Goal: Task Accomplishment & Management: Use online tool/utility

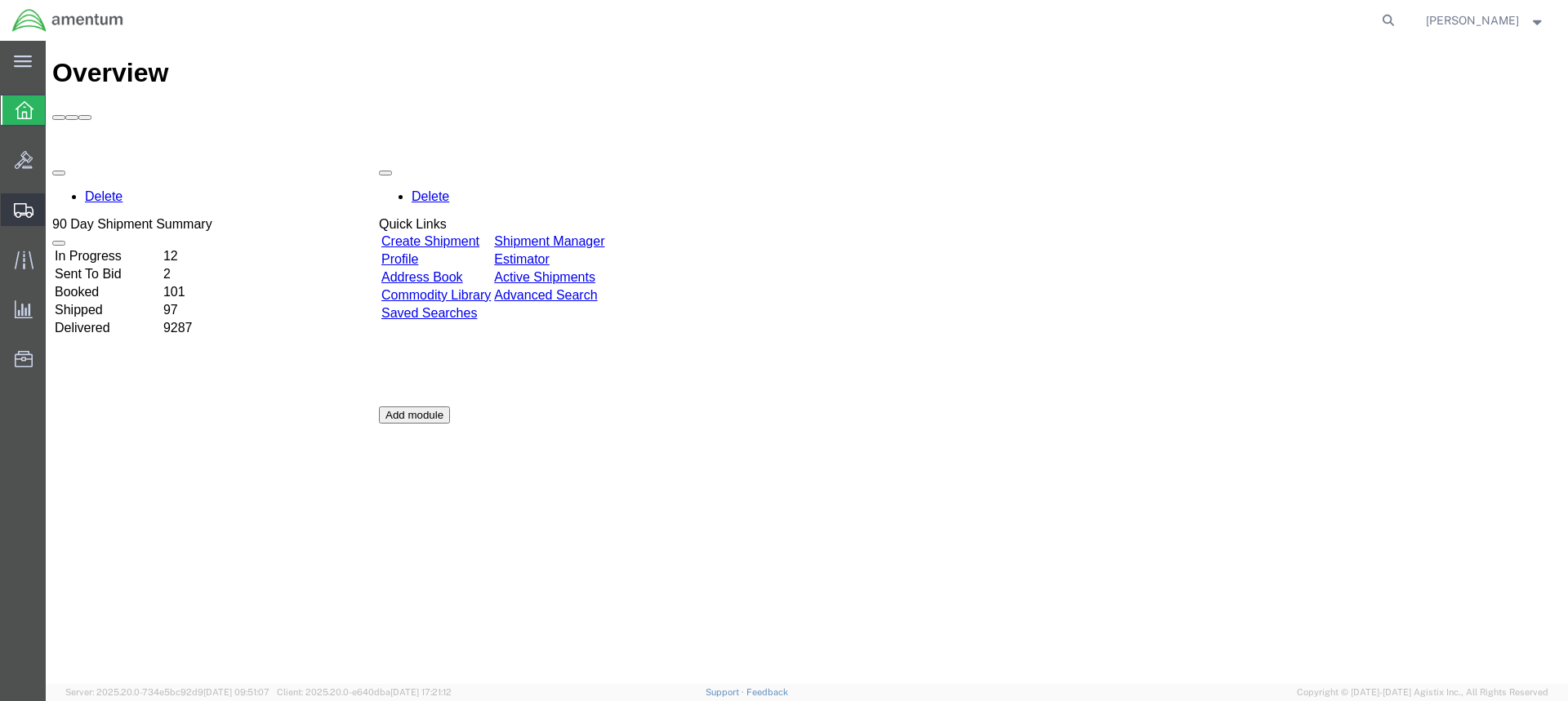
click at [16, 208] on icon at bounding box center [23, 211] width 19 height 15
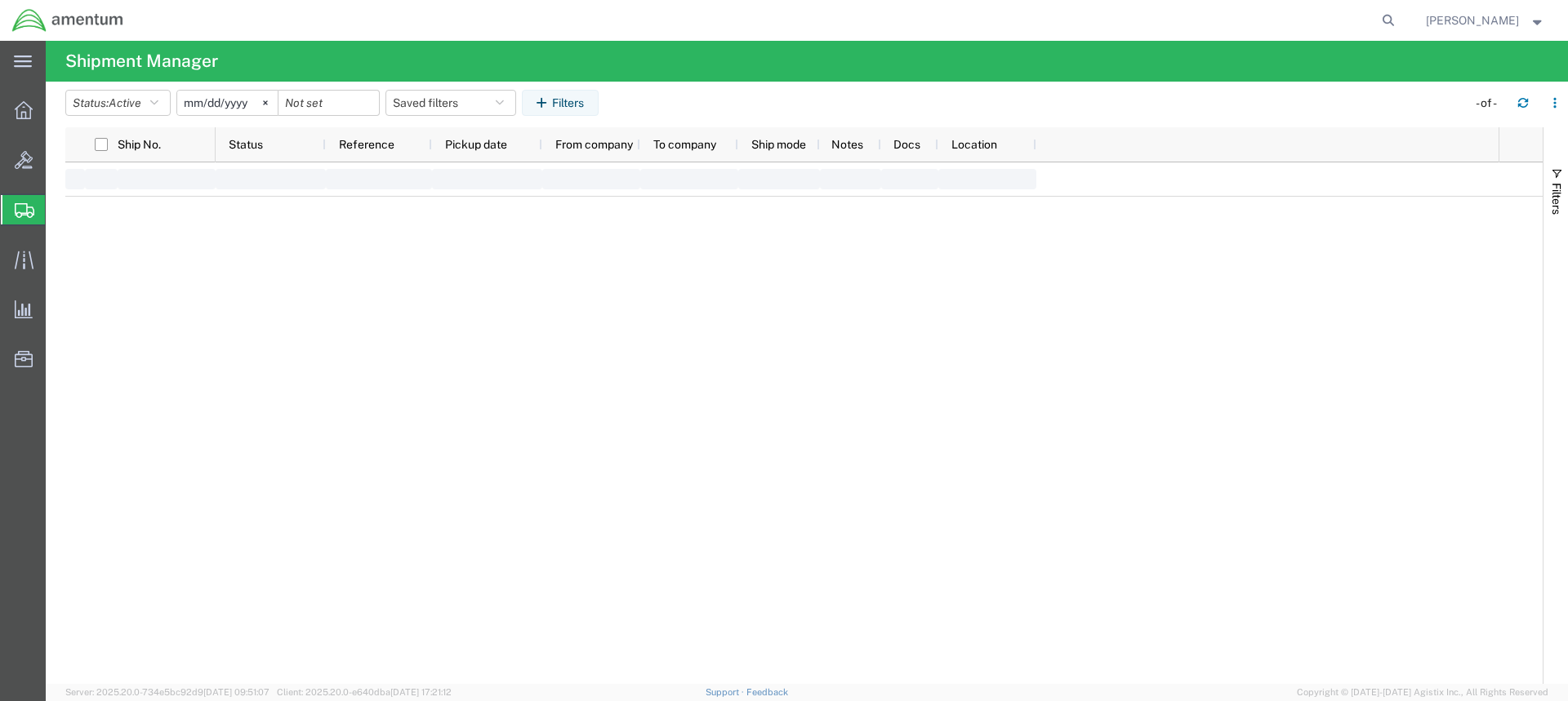
click at [0, 0] on span "Create from Template" at bounding box center [0, 0] width 0 height 0
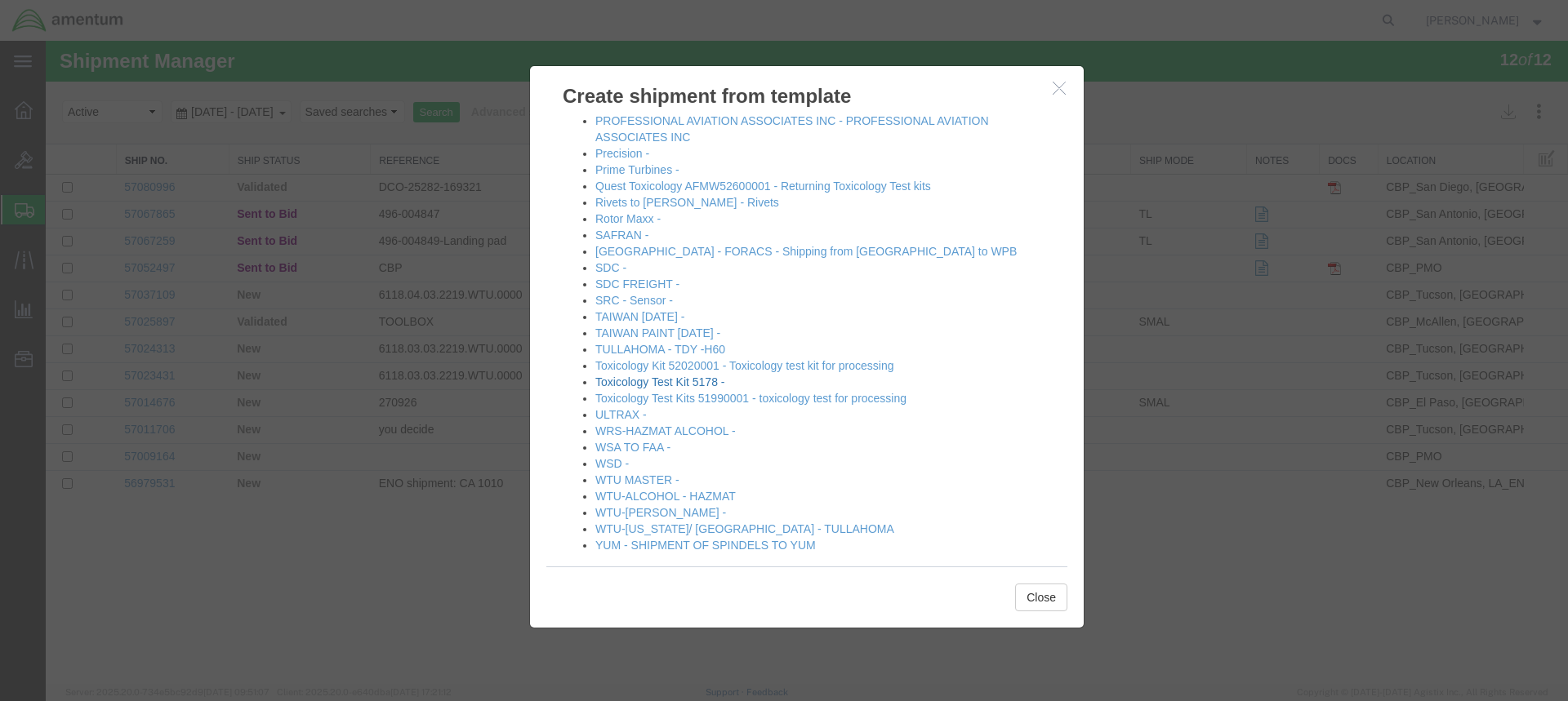
scroll to position [944, 0]
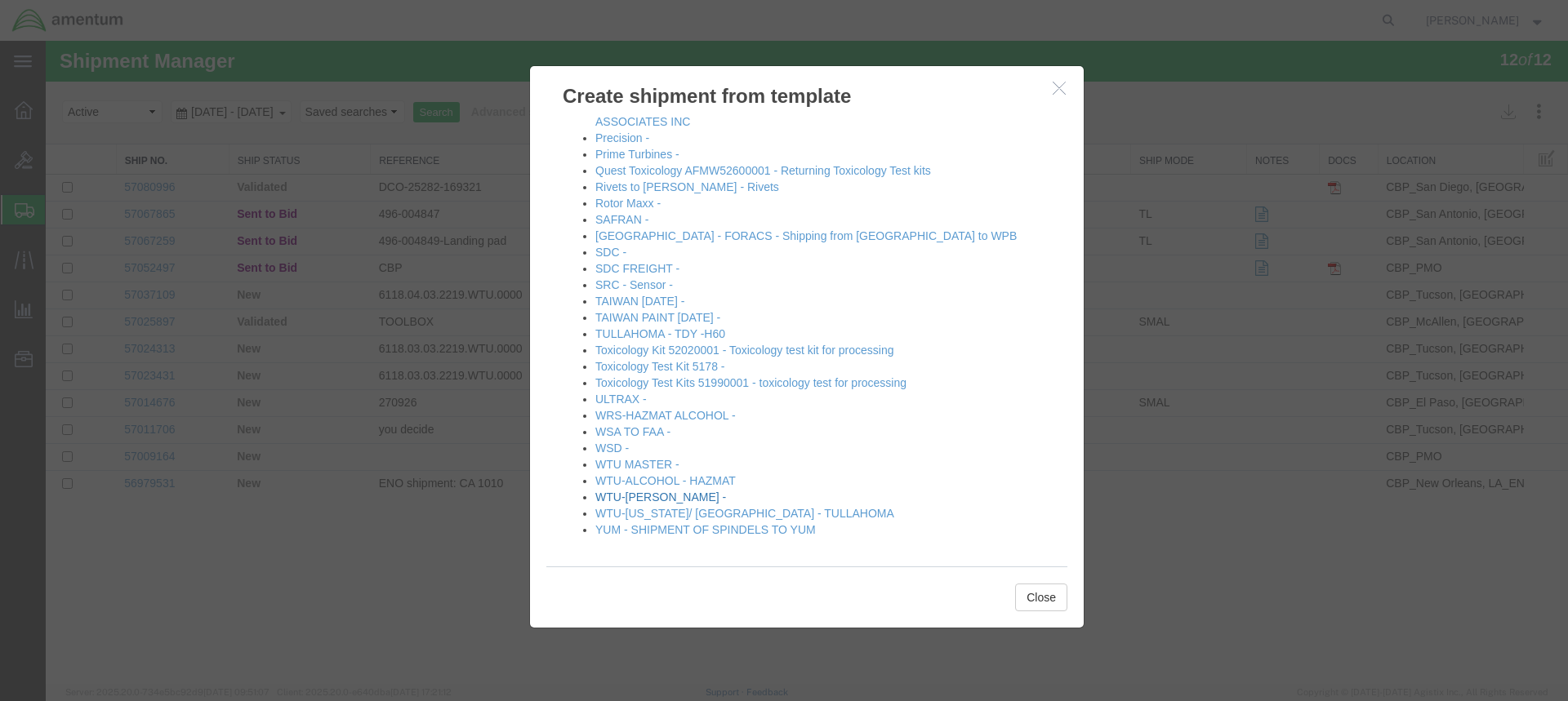
click at [640, 493] on link "WTU-[PERSON_NAME] -" at bounding box center [660, 497] width 131 height 13
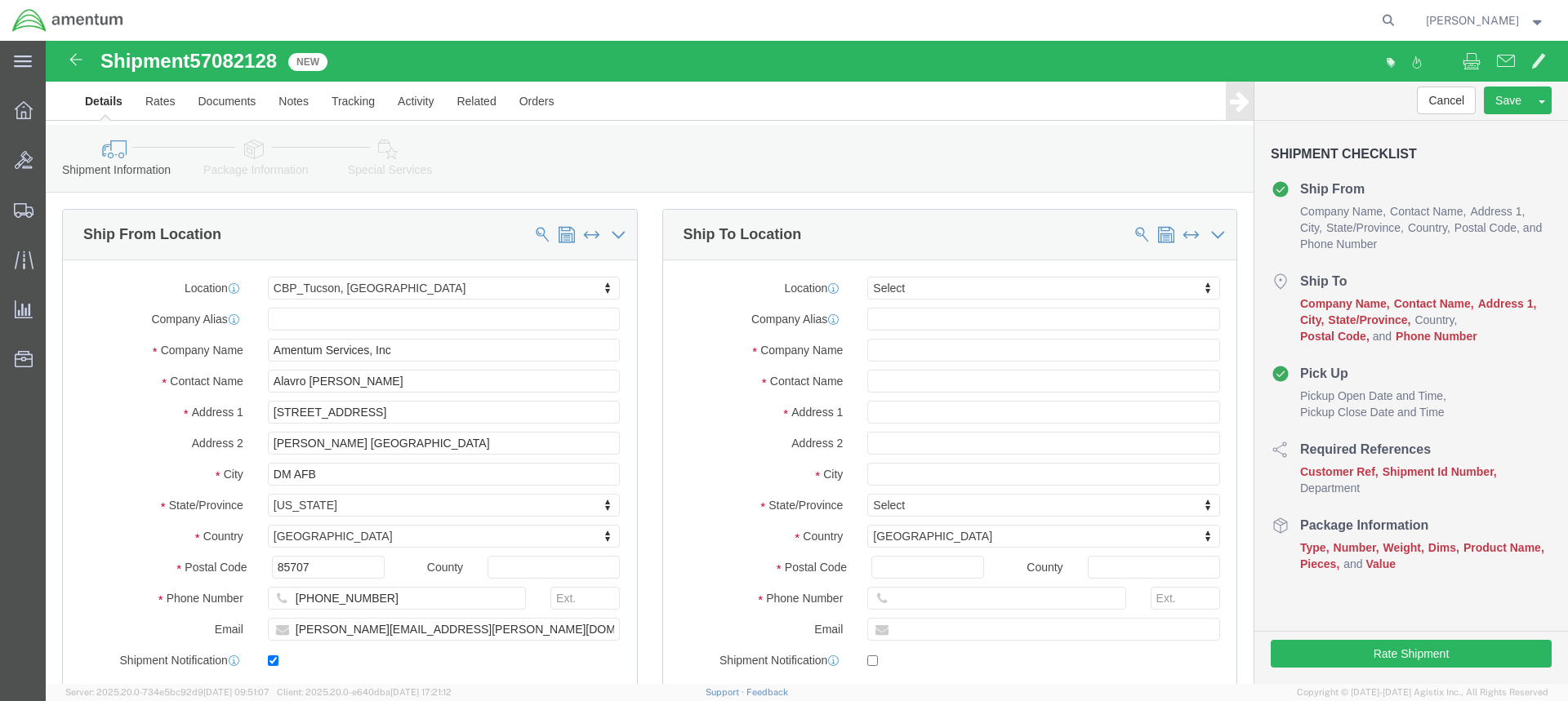
select select "49949"
select select
type input "dtm"
select select "49921"
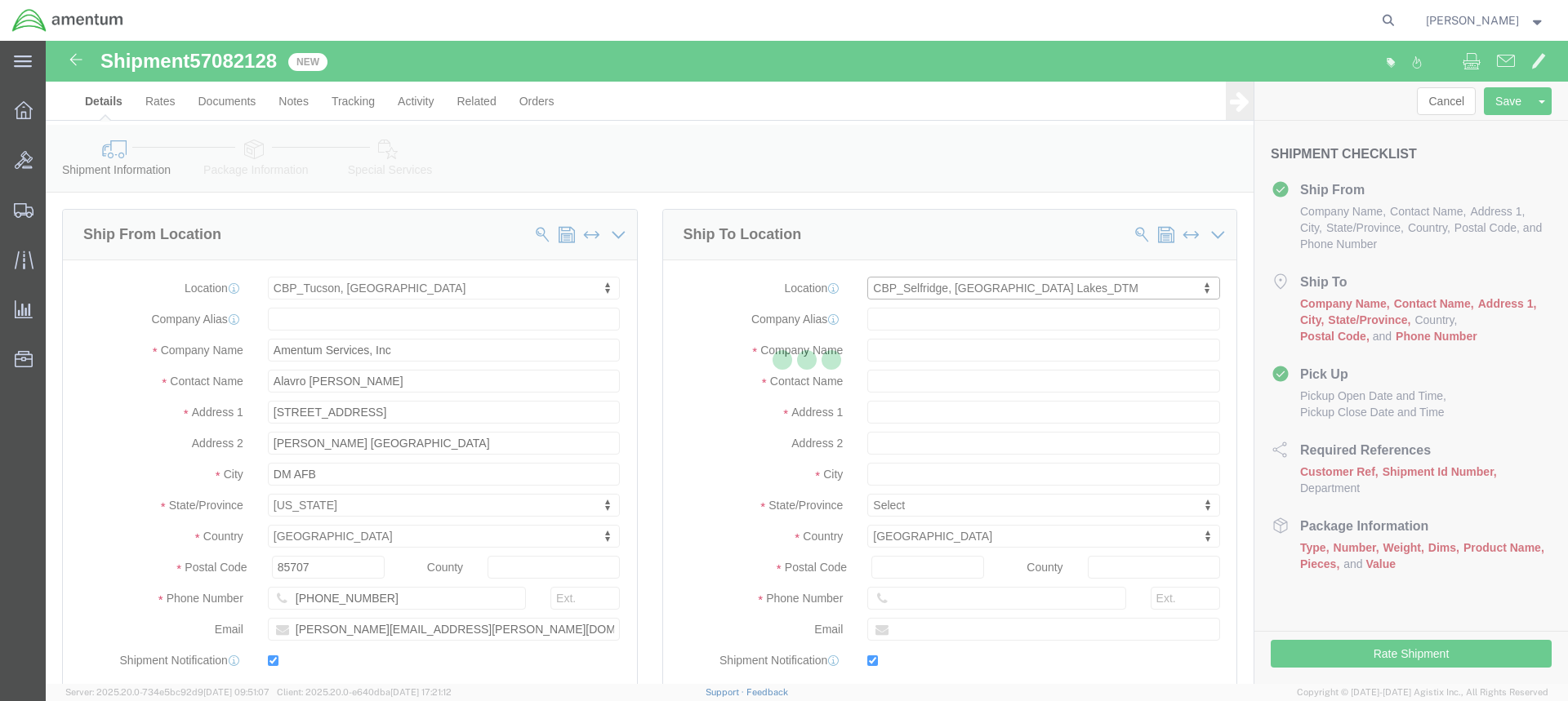
type input "Amentum Services, Inc"
type input "[PERSON_NAME]"
type input "[STREET_ADDRESS]"
type input "Building 1422"
type input "Selfridge"
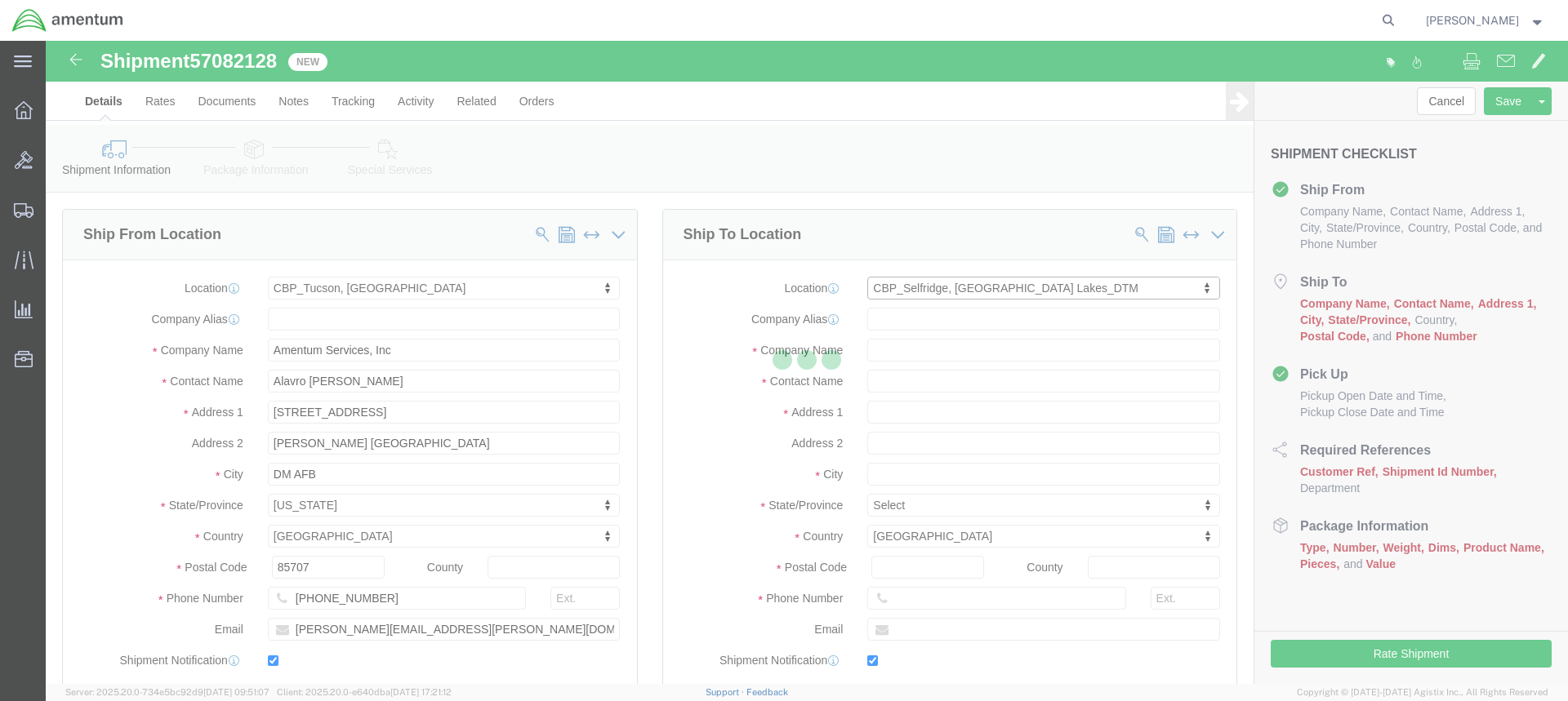
type input "48045"
type input "[PHONE_NUMBER]"
type input "[PERSON_NAME][EMAIL_ADDRESS][PERSON_NAME][DOMAIN_NAME]"
checkbox input "true"
select select "MI"
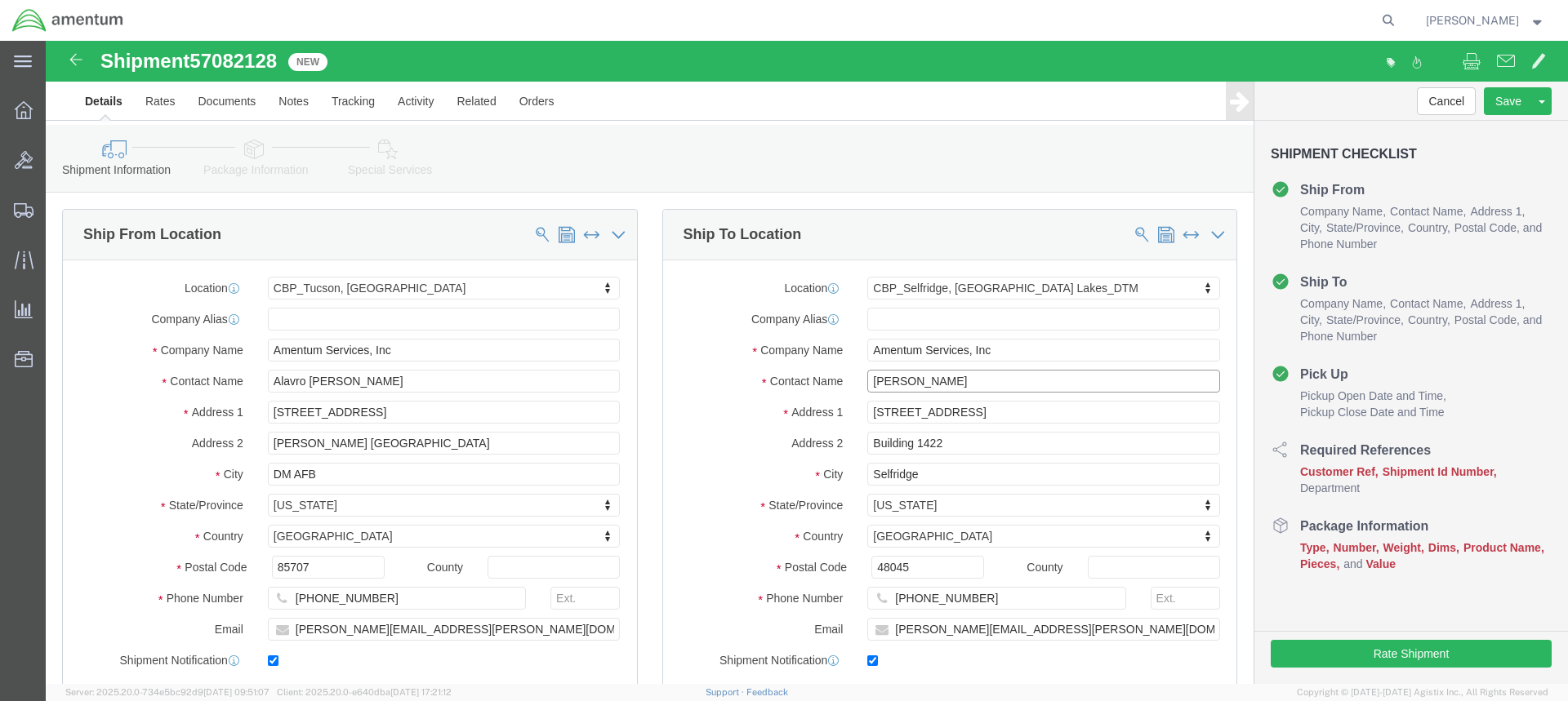
click input "[PERSON_NAME]"
type input "L"
type input "t"
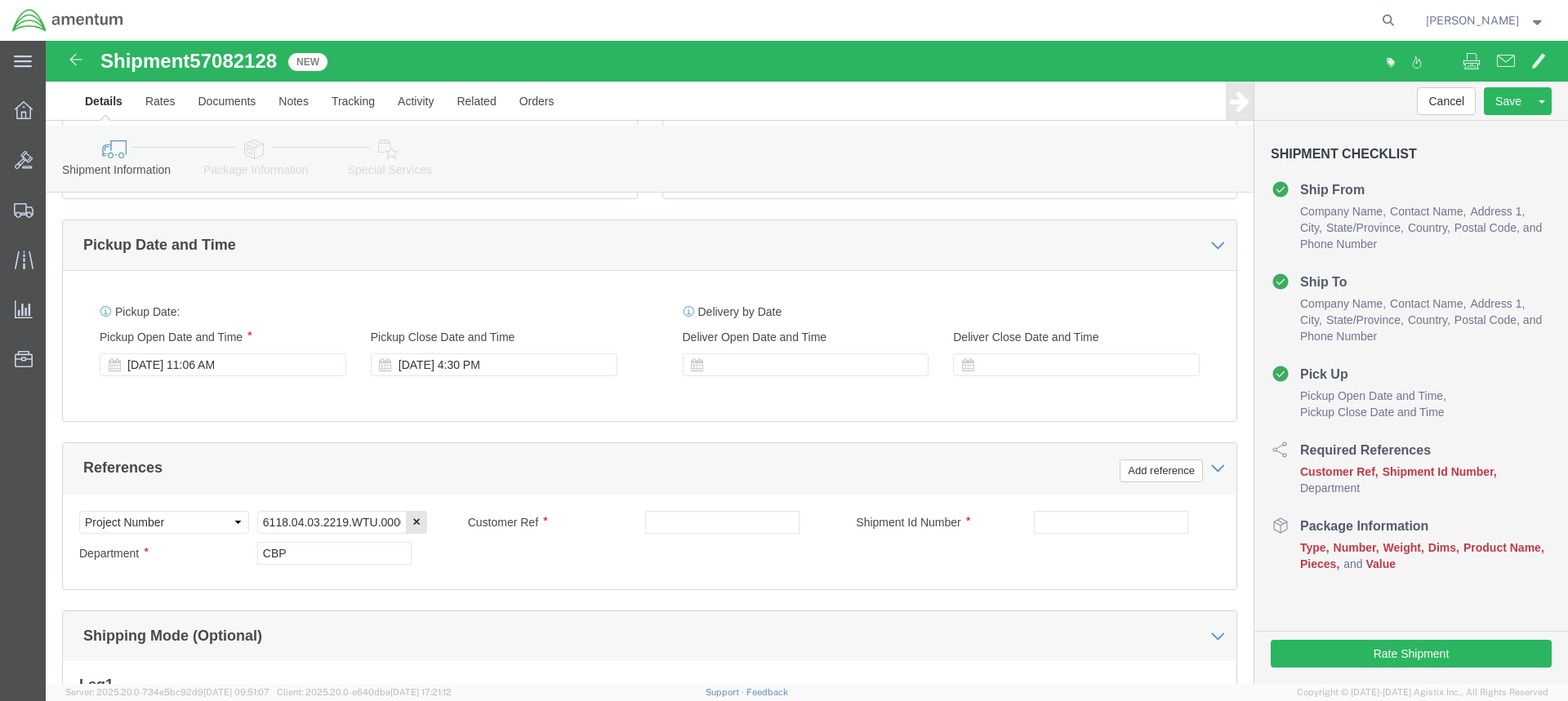
scroll to position [571, 0]
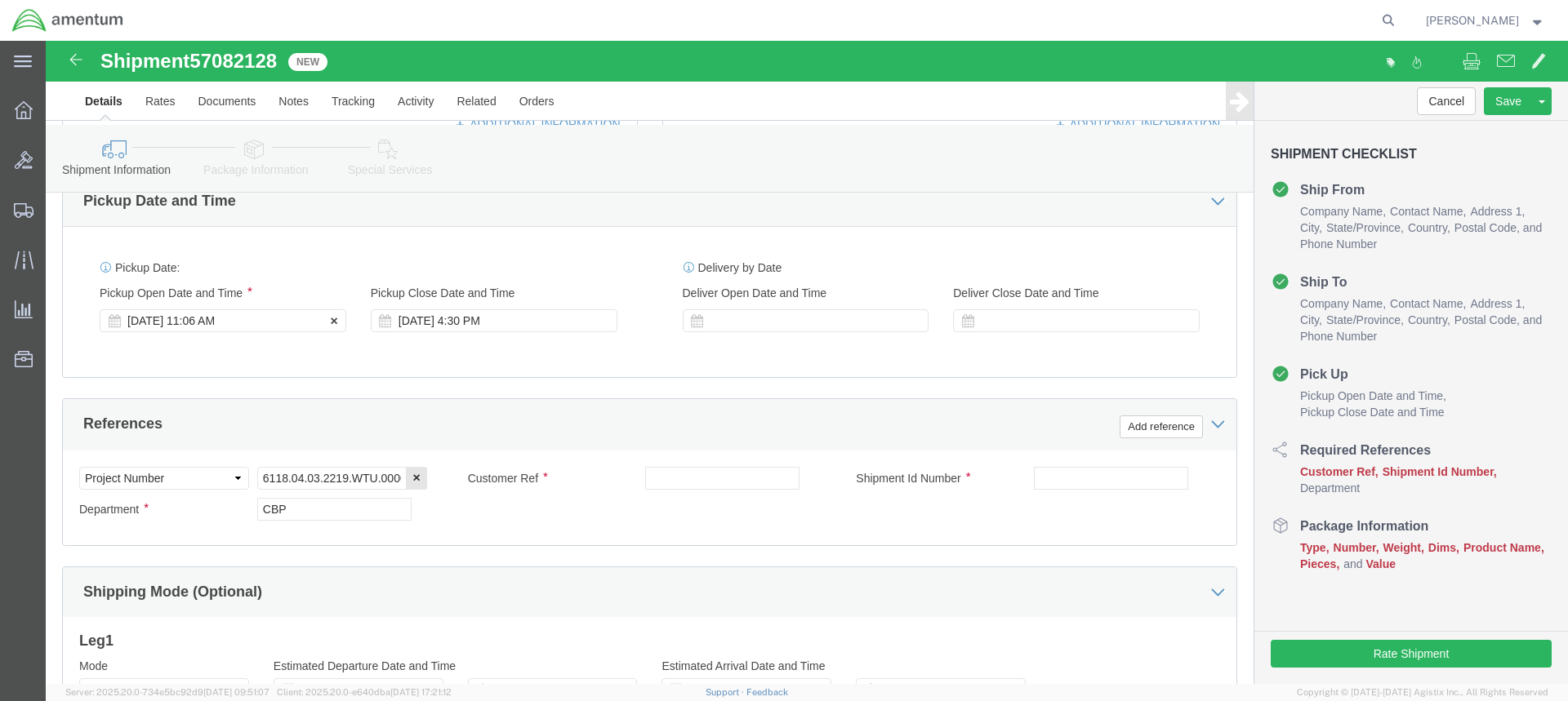
type input "[PERSON_NAME]"
click div "[DATE] 11:06 AM"
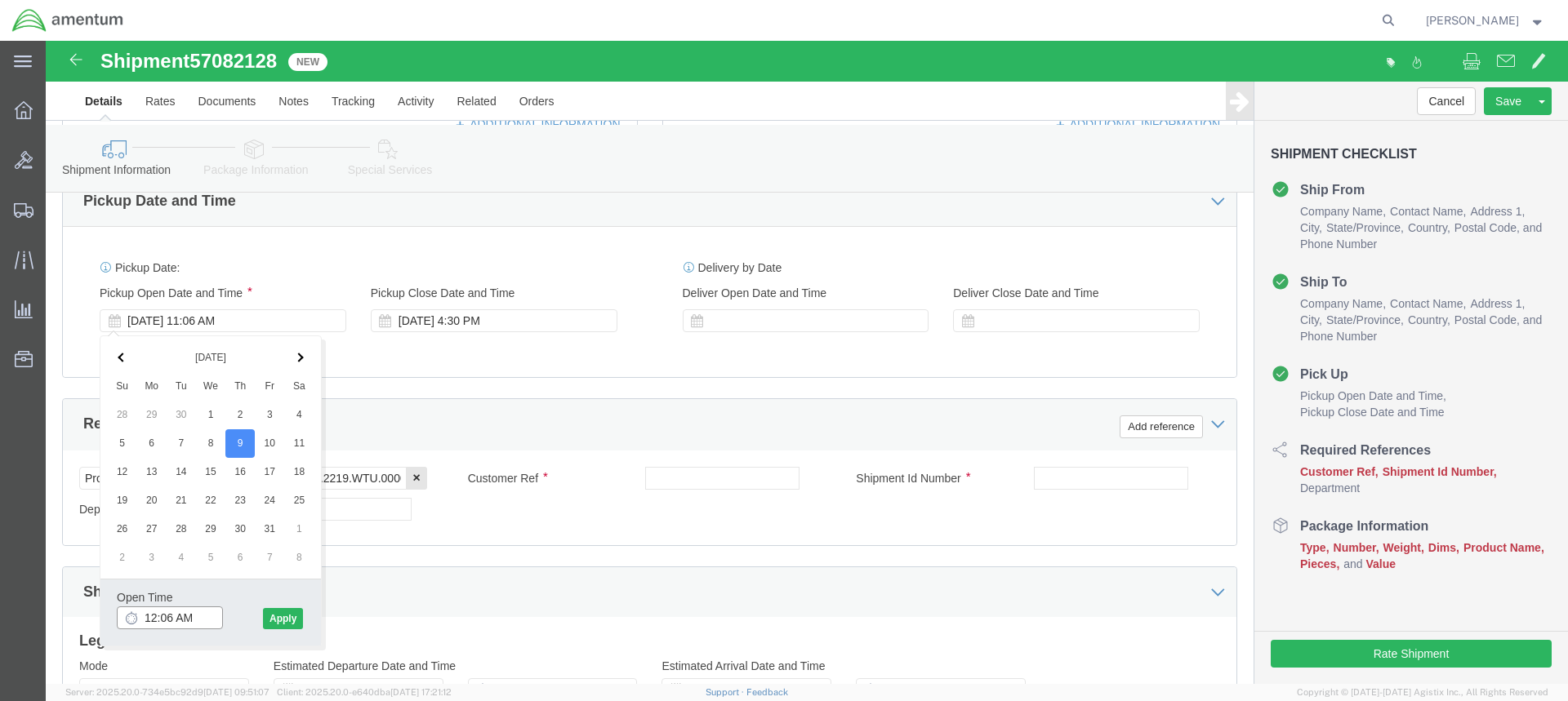
click input "12:06 AM"
type input "12:06 PM"
click button "Apply"
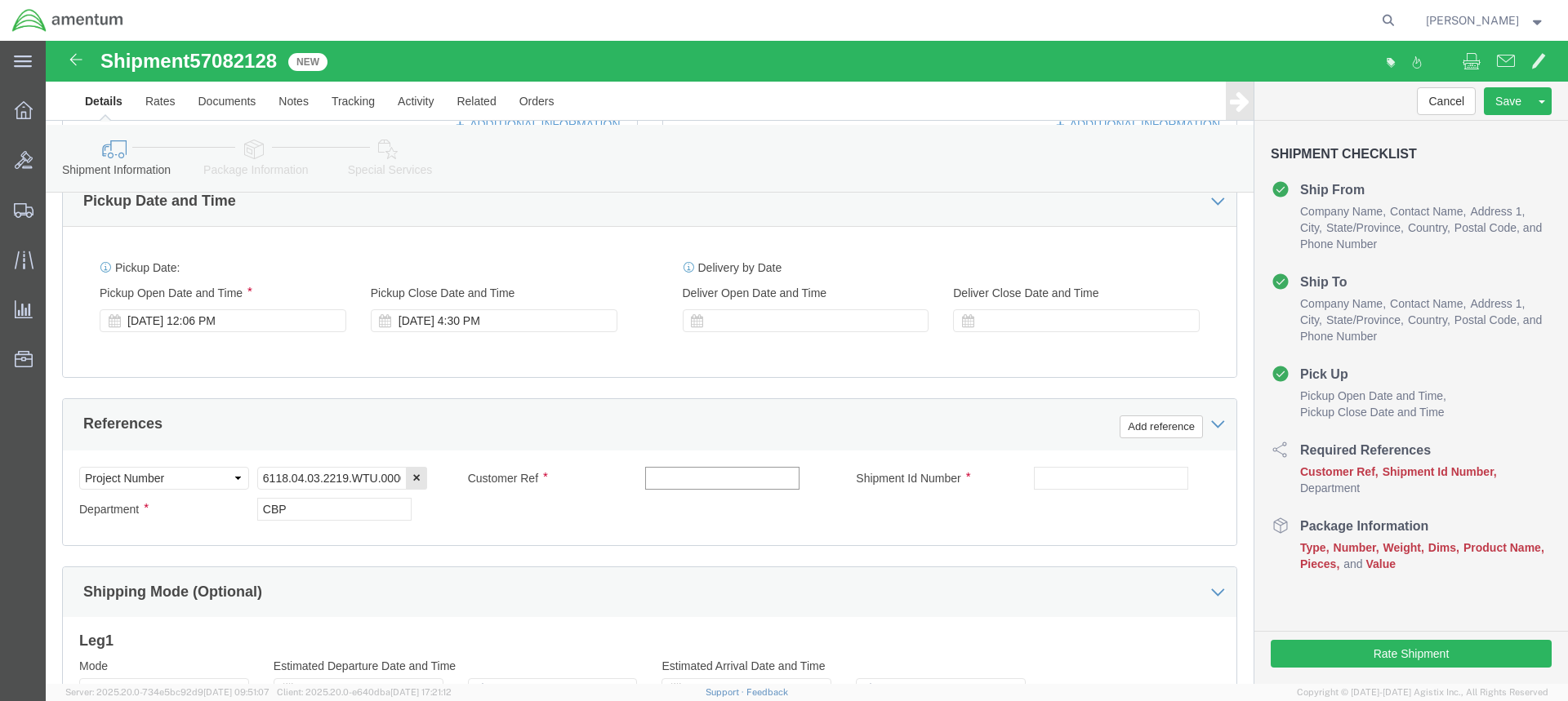
click input "text"
type input "TOOL LOAN"
click input "text"
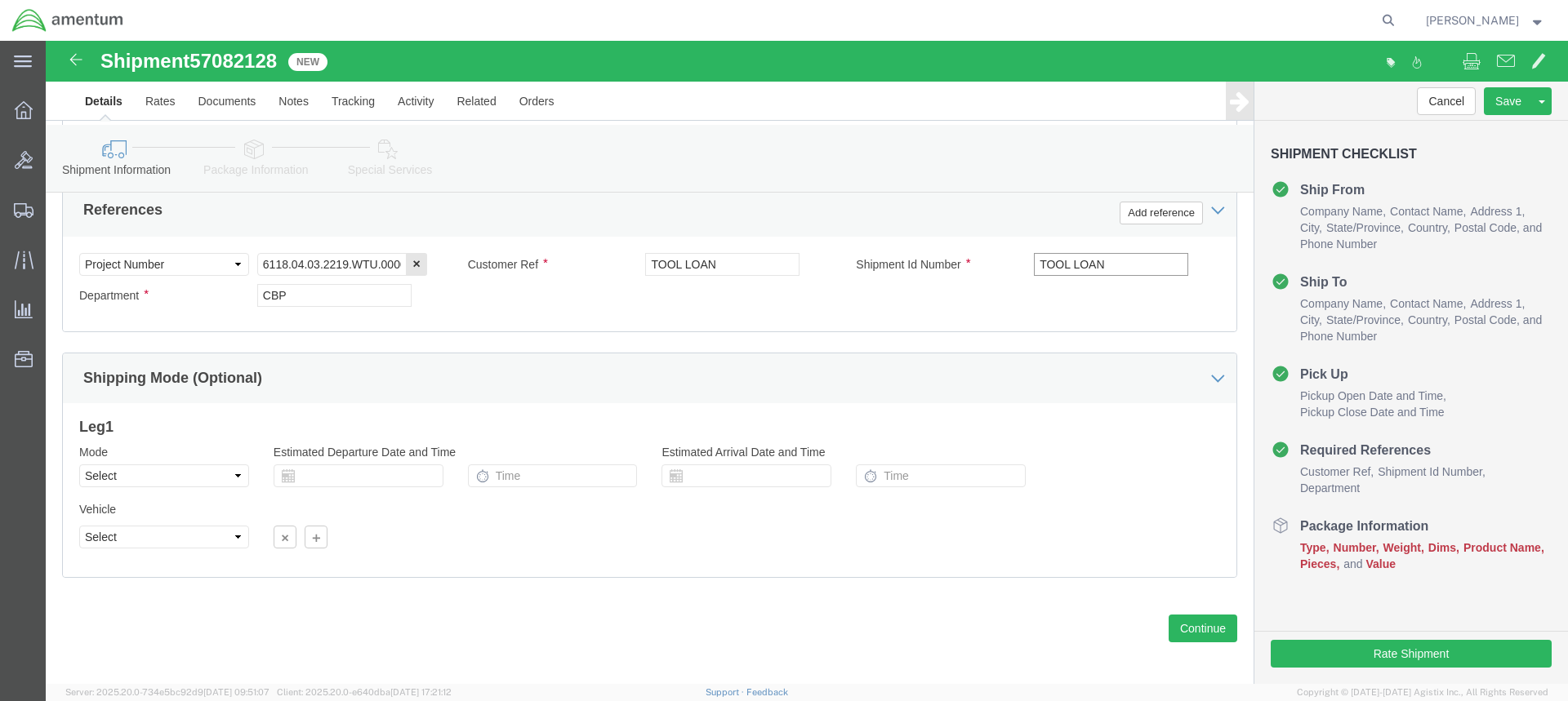
scroll to position [793, 0]
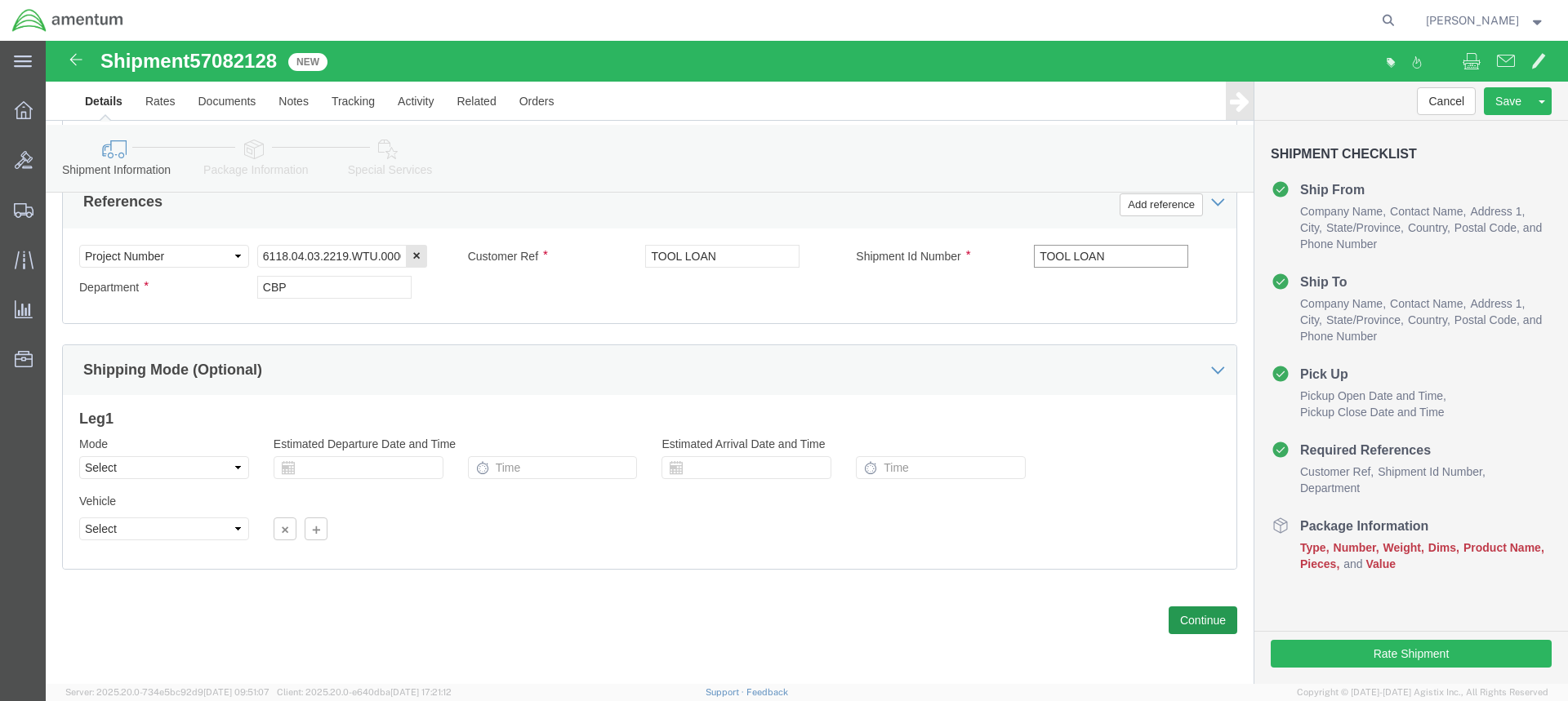
type input "TOOL LOAN"
click button "Continue"
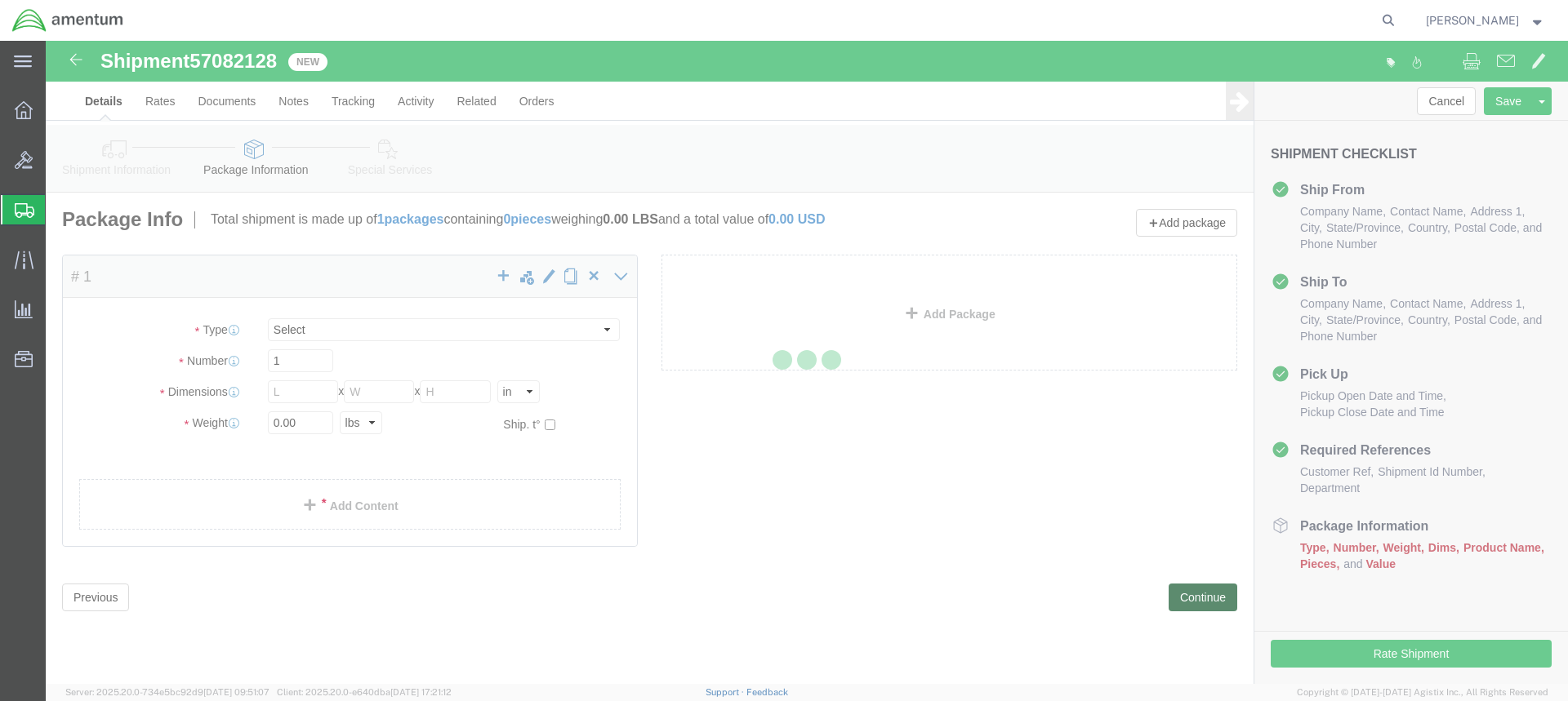
select select "CBOX"
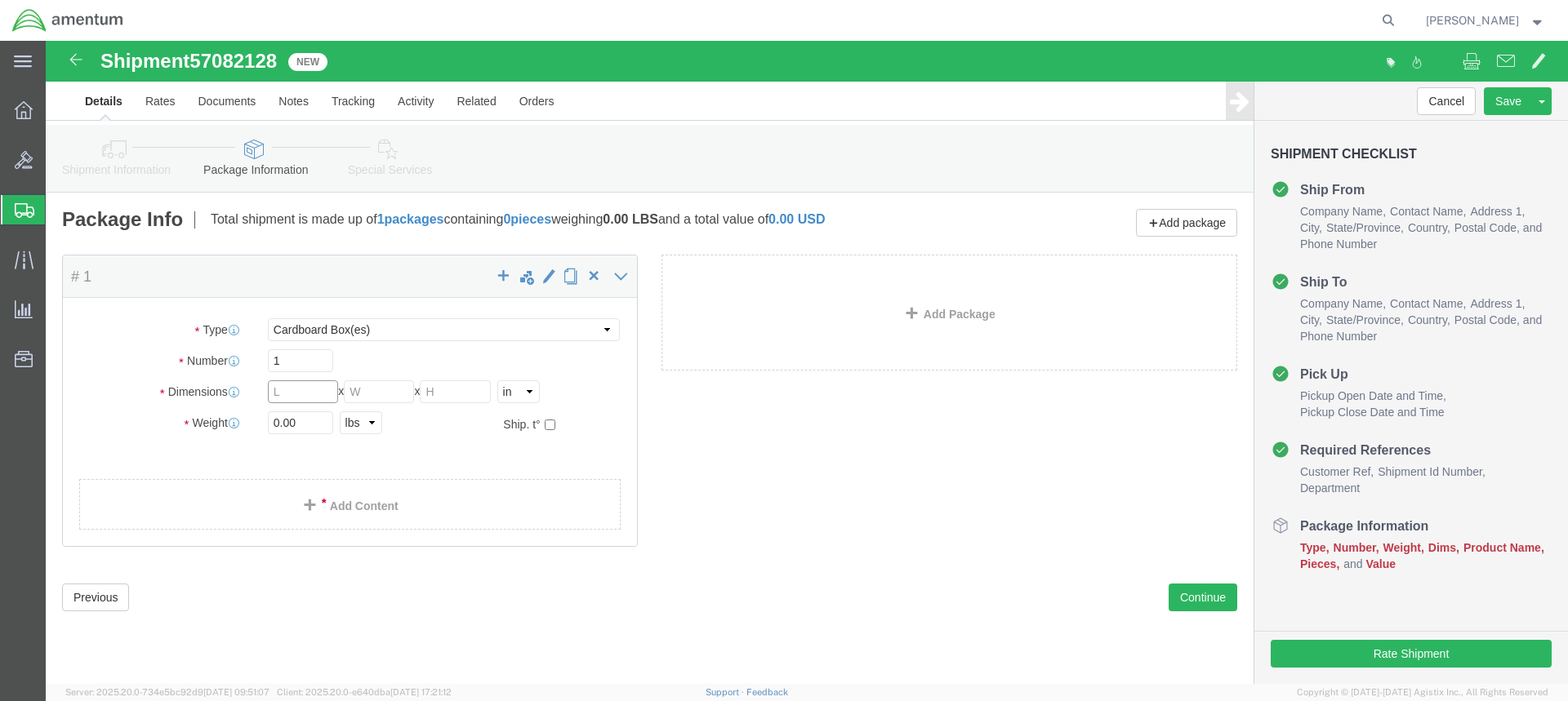
click input "text"
type input "15"
type input "12"
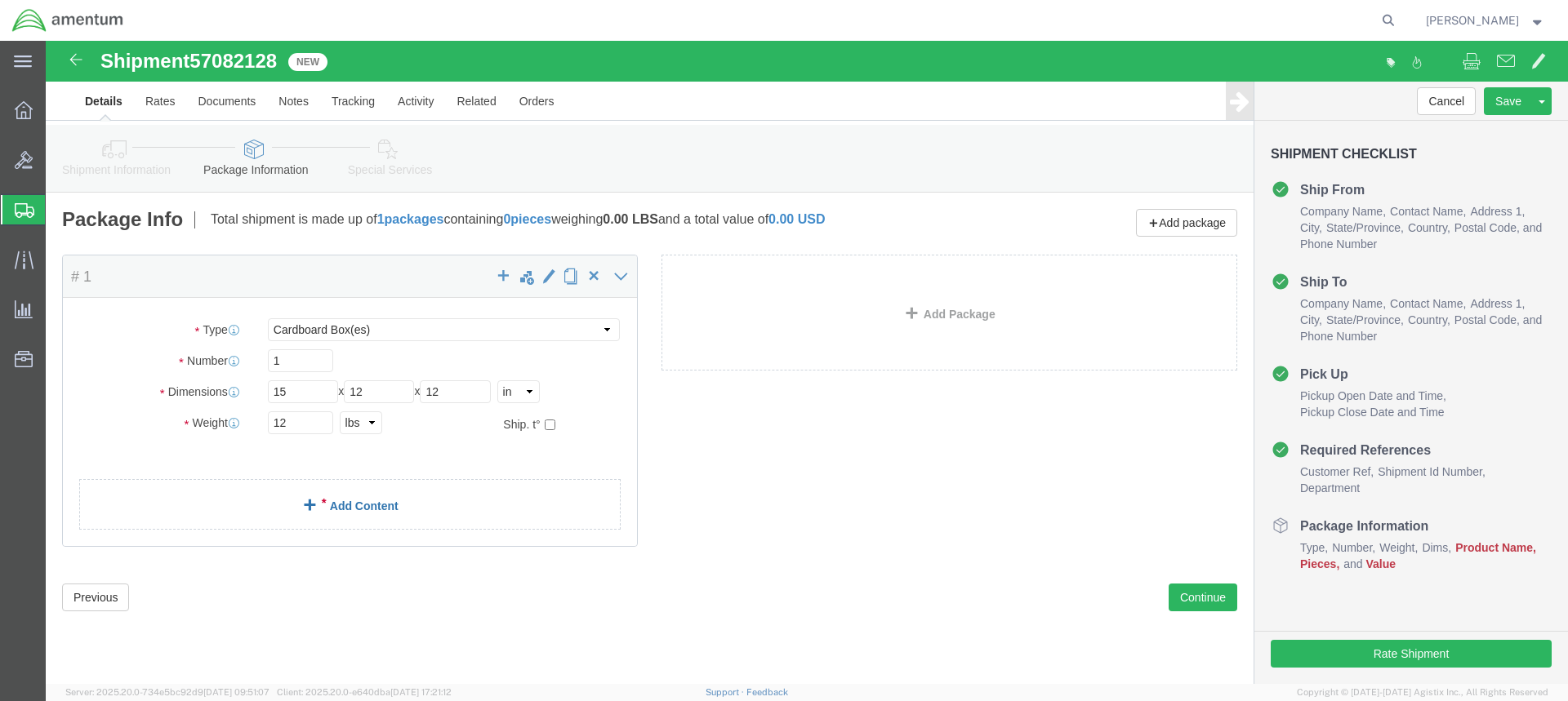
click link "Add Content"
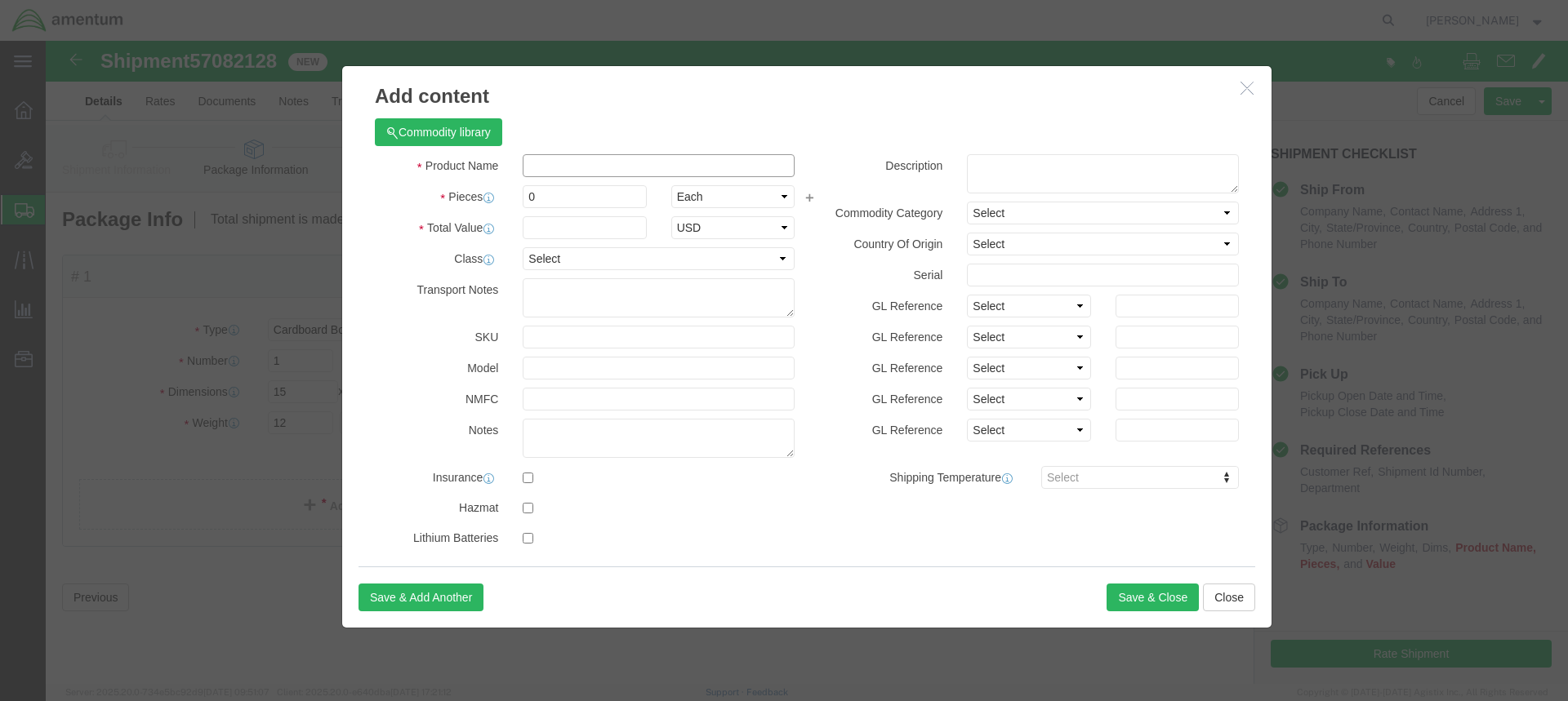
click input "text"
type input "AC TOOL"
click input "0"
type input "3"
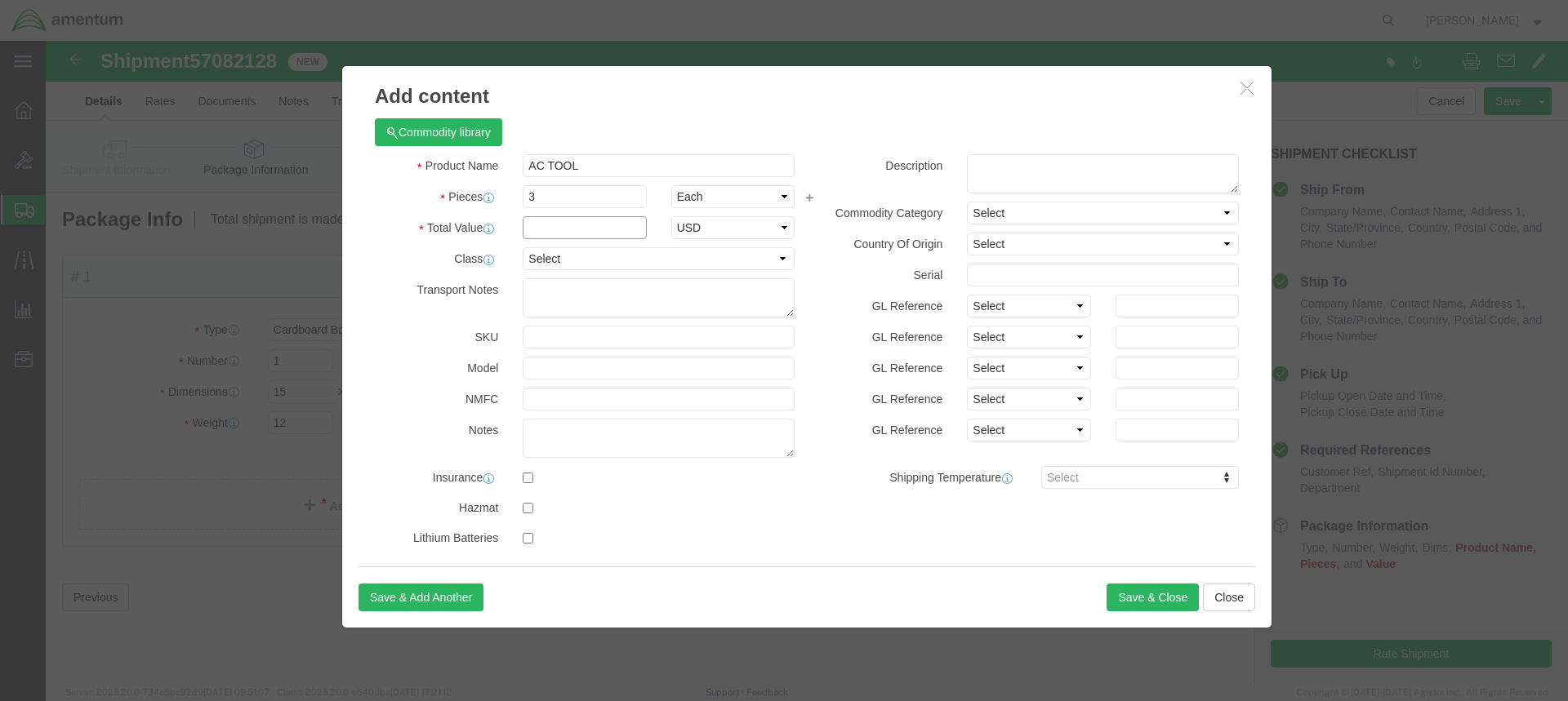
click input "text"
type input "2000"
click button "Save & Close"
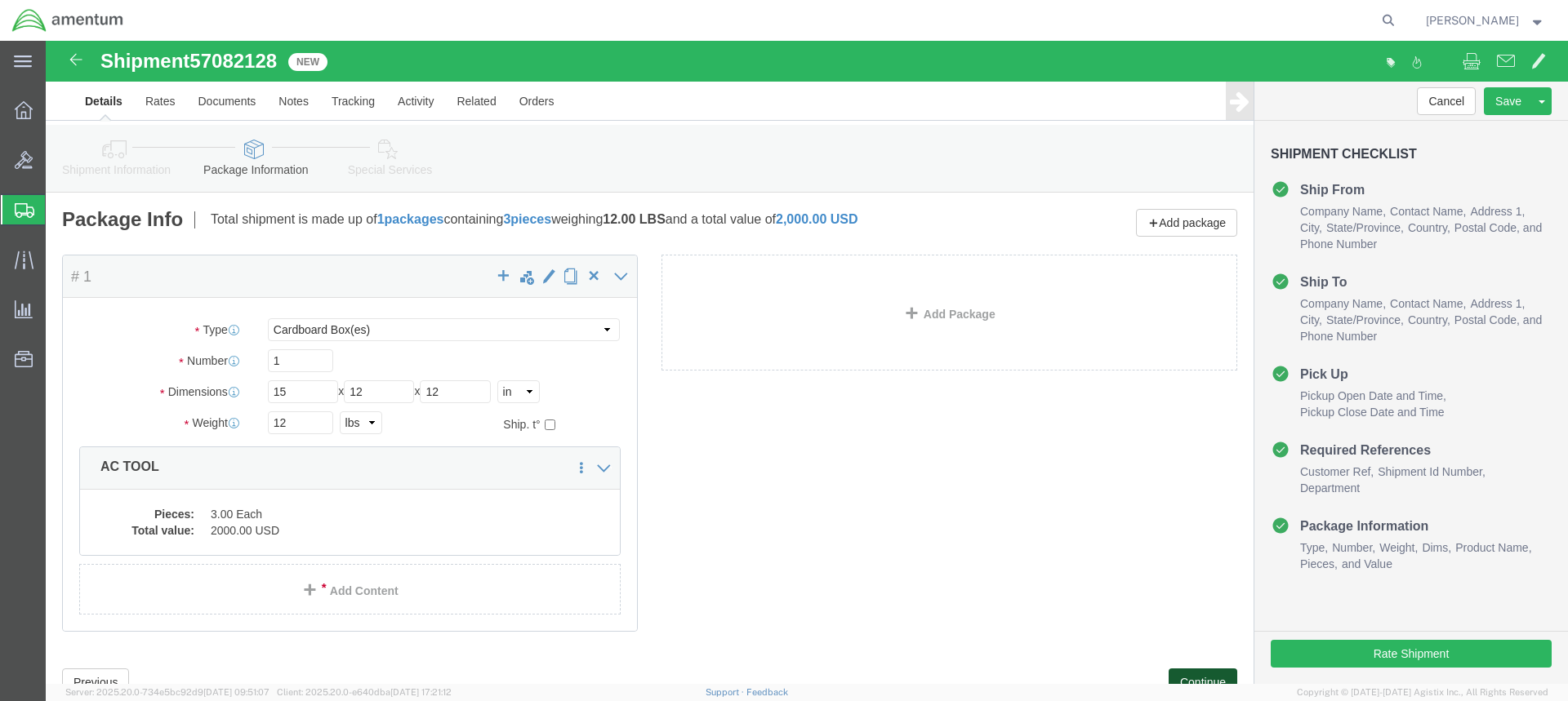
click button "Continue"
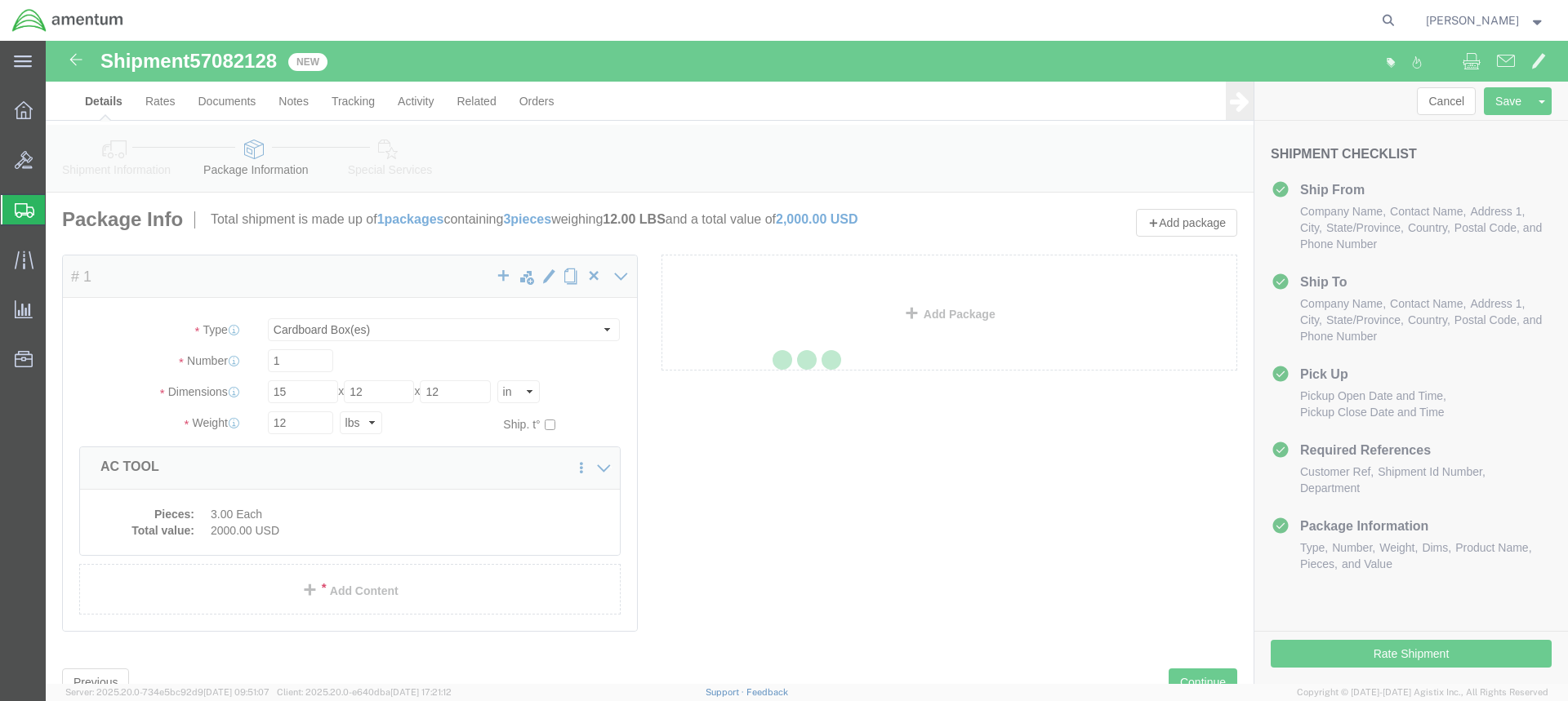
select select
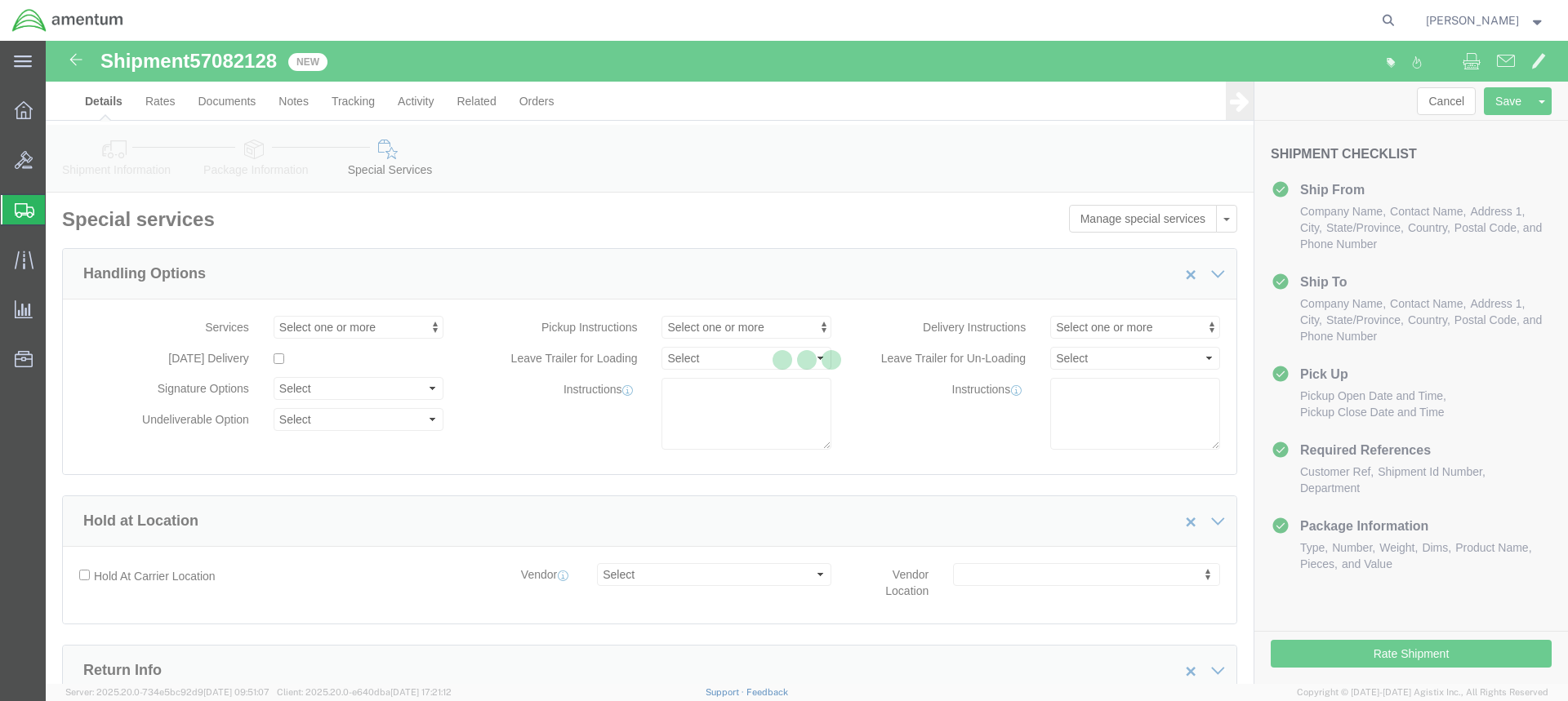
select select "DEPARTMENT"
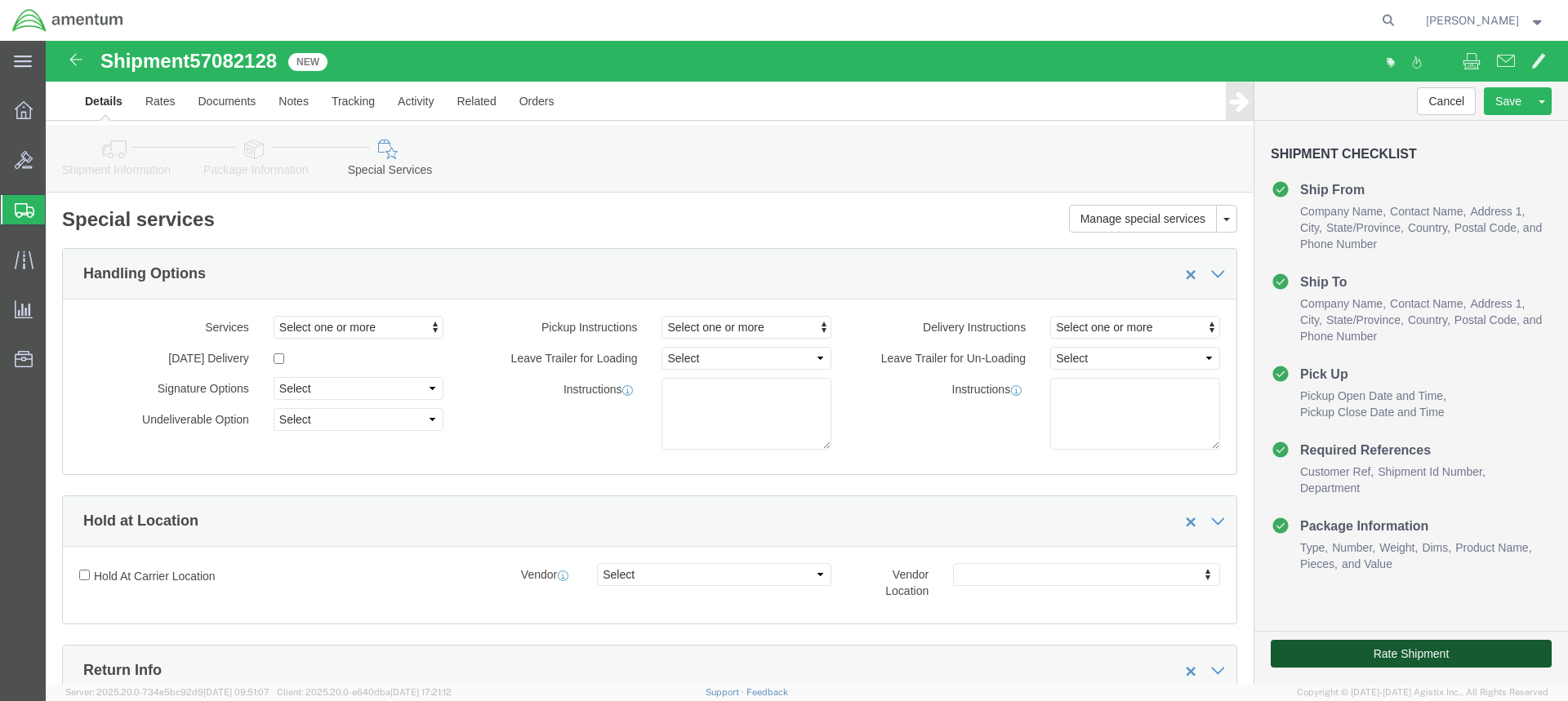
click button "Rate Shipment"
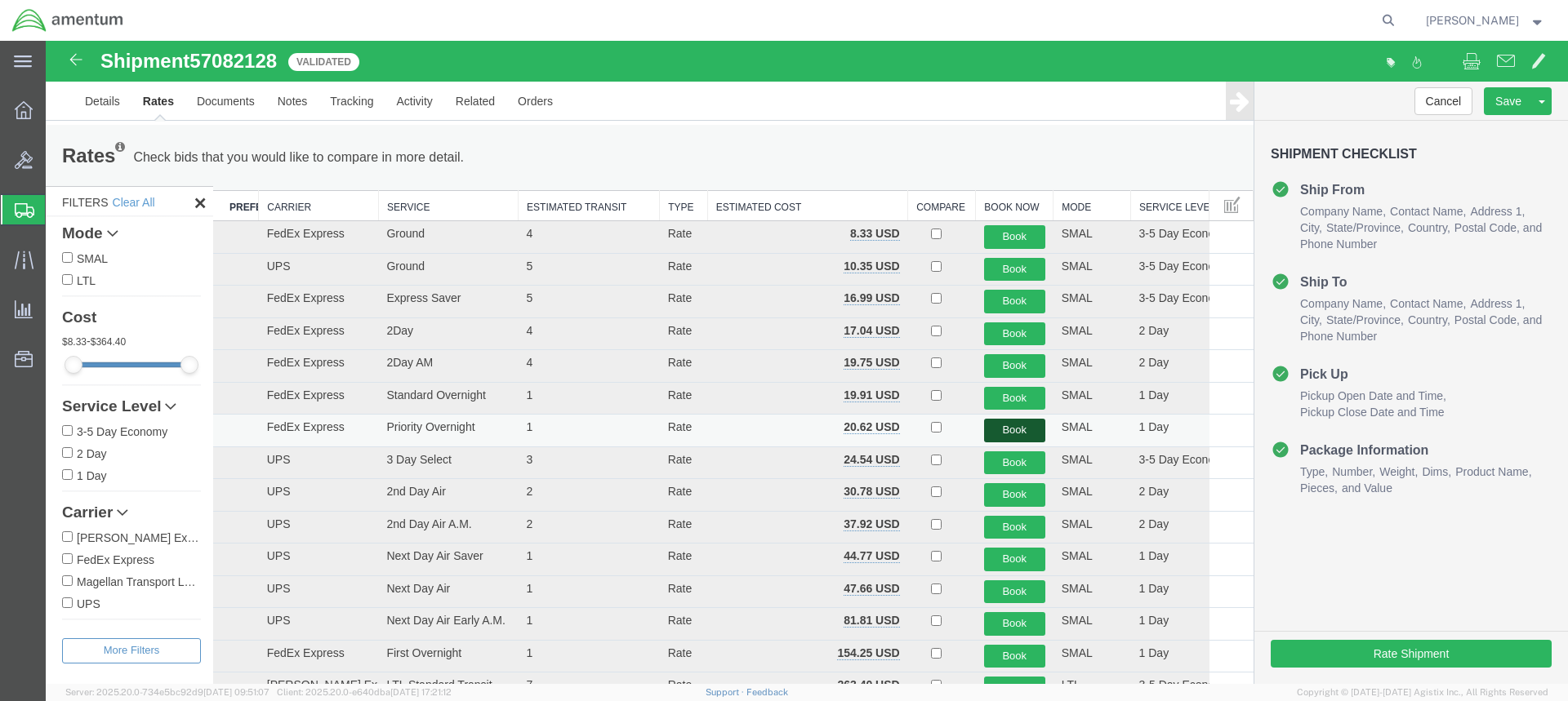
click at [1012, 425] on button "Book" at bounding box center [1014, 431] width 61 height 24
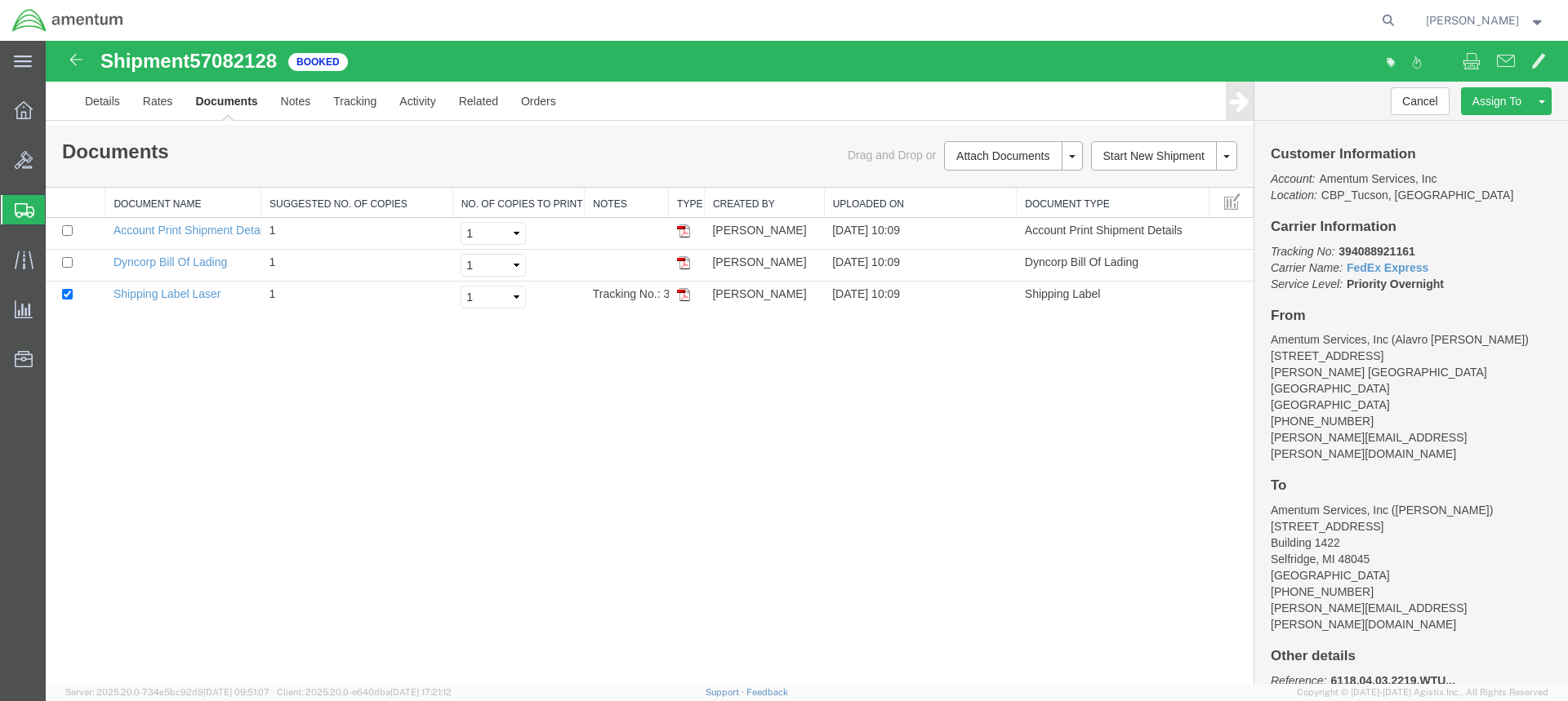
drag, startPoint x: 679, startPoint y: 292, endPoint x: 1096, endPoint y: 430, distance: 439.2
click at [680, 292] on img at bounding box center [683, 295] width 13 height 13
click at [0, 0] on span "Create from Template" at bounding box center [0, 0] width 0 height 0
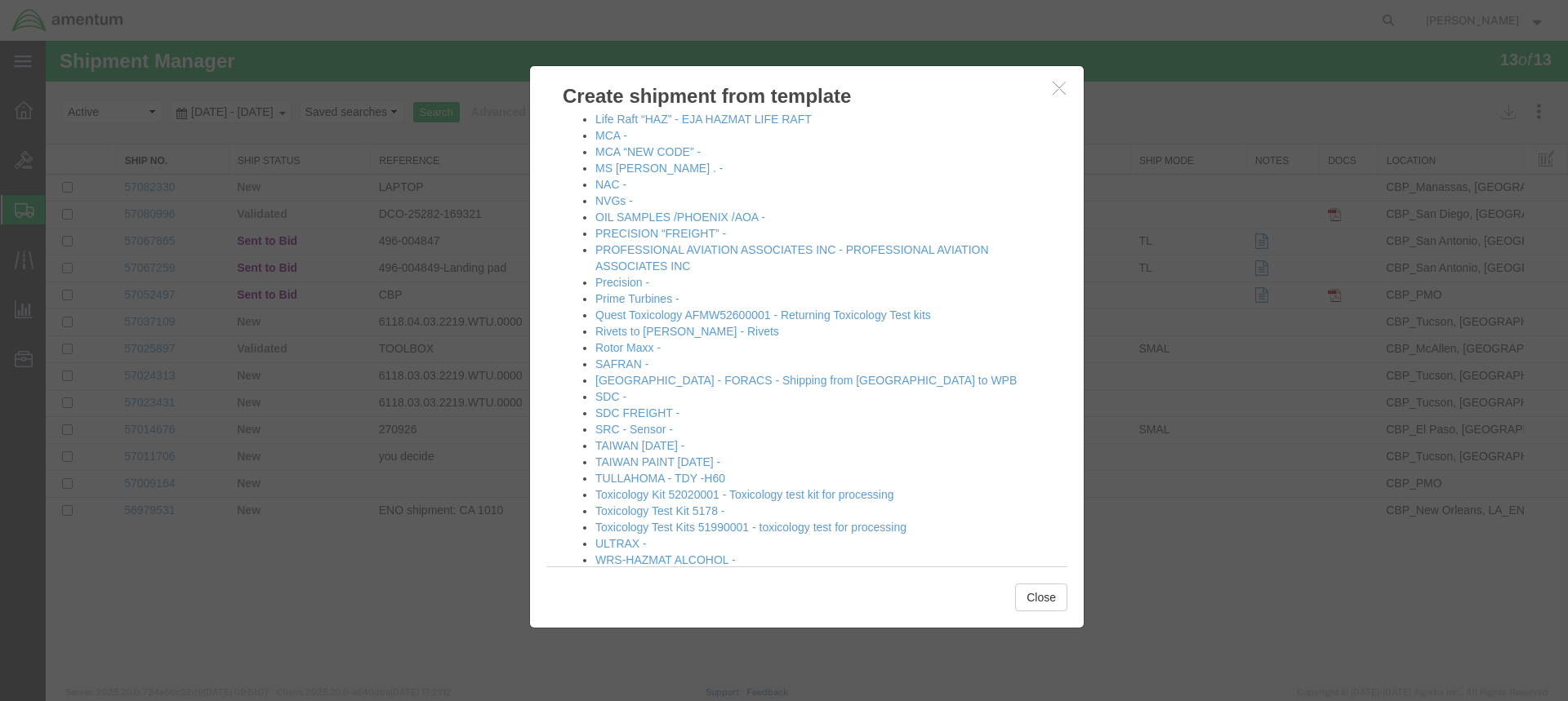
scroll to position [944, 0]
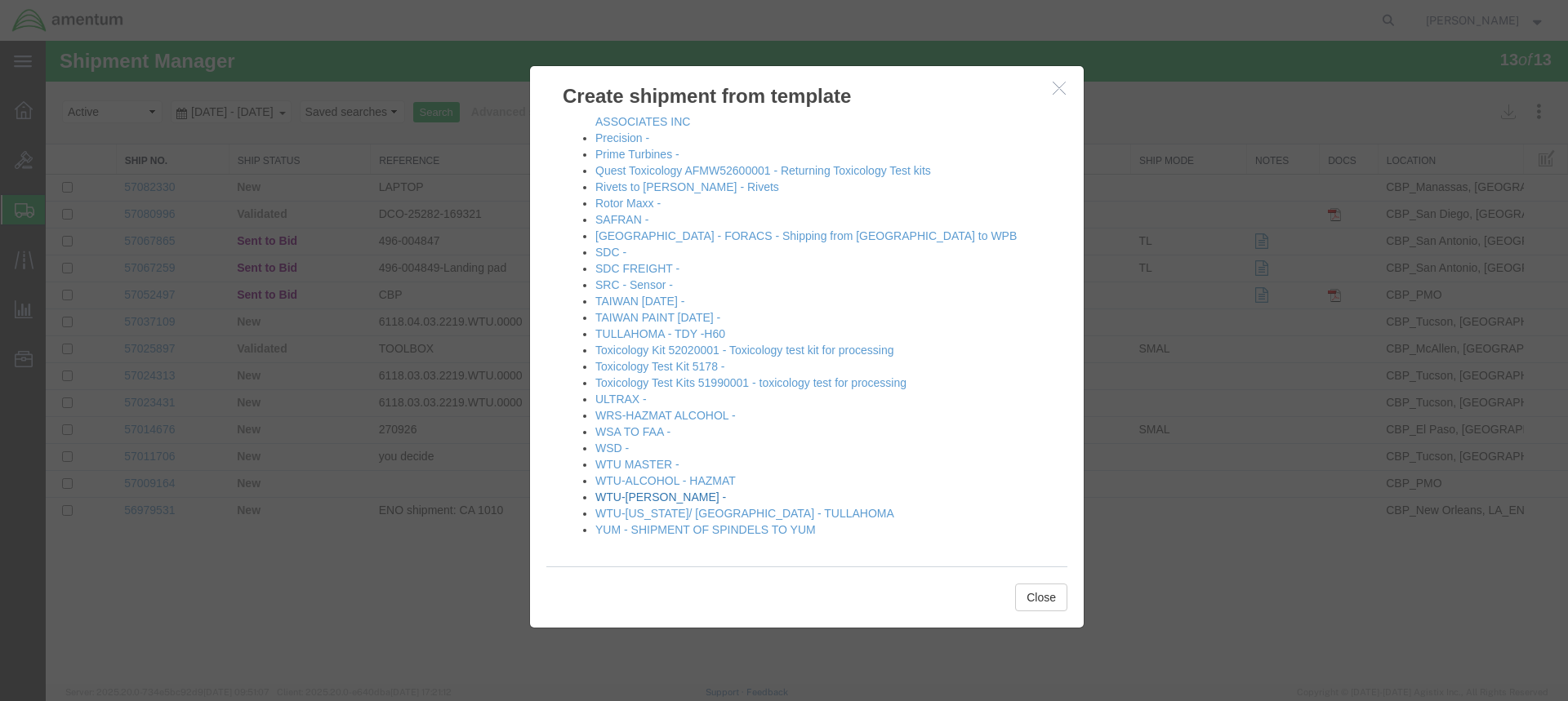
click at [629, 496] on link "WTU-[PERSON_NAME] -" at bounding box center [660, 497] width 131 height 13
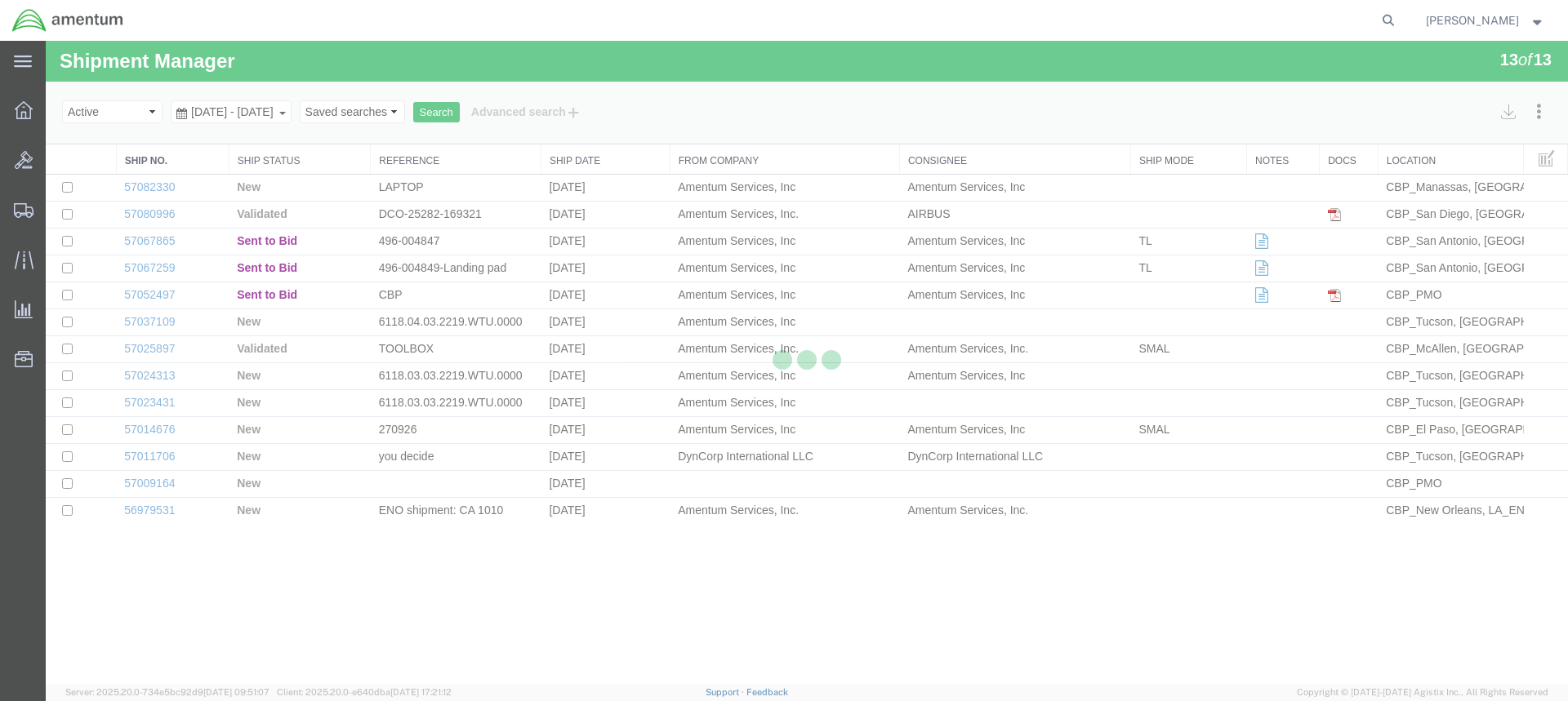
select select "49949"
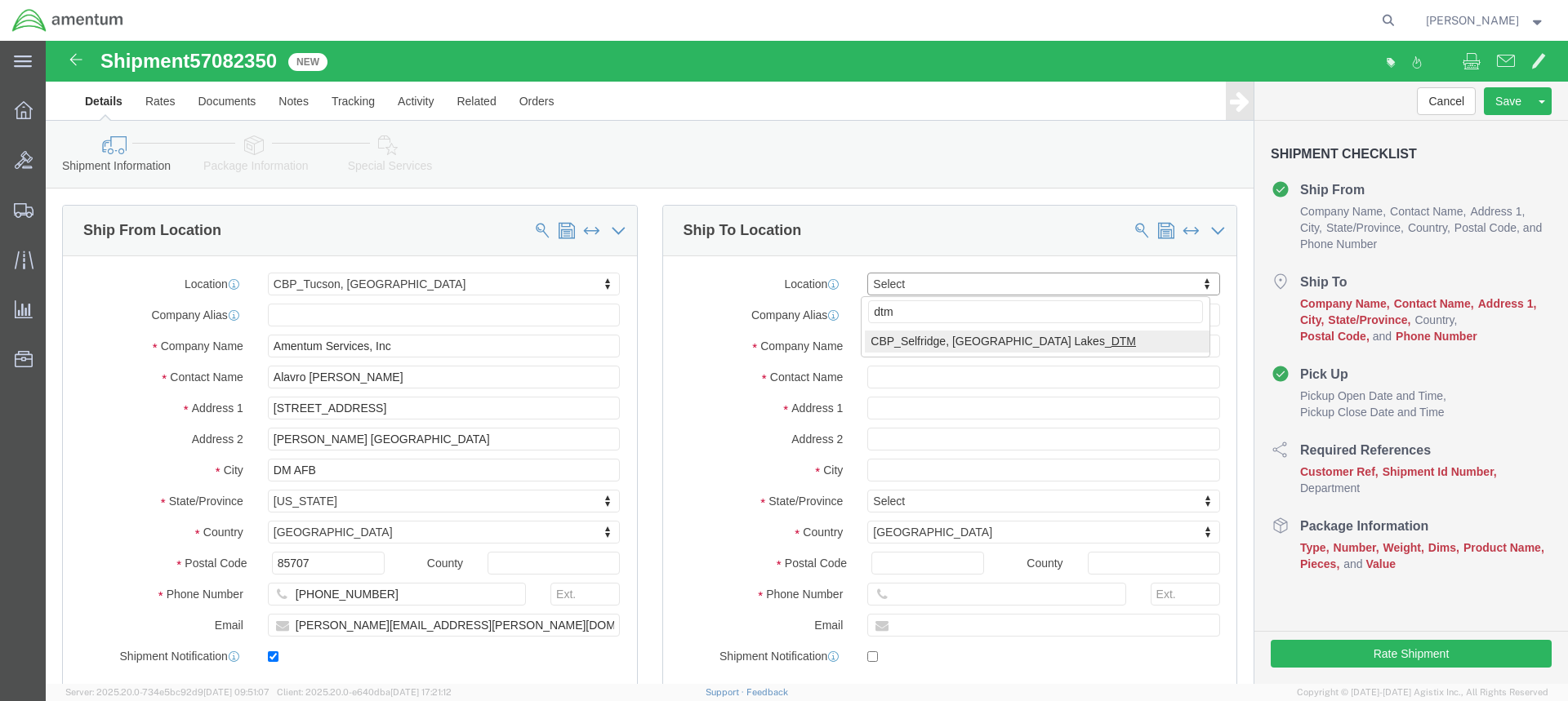
type input "dtm"
select select "49921"
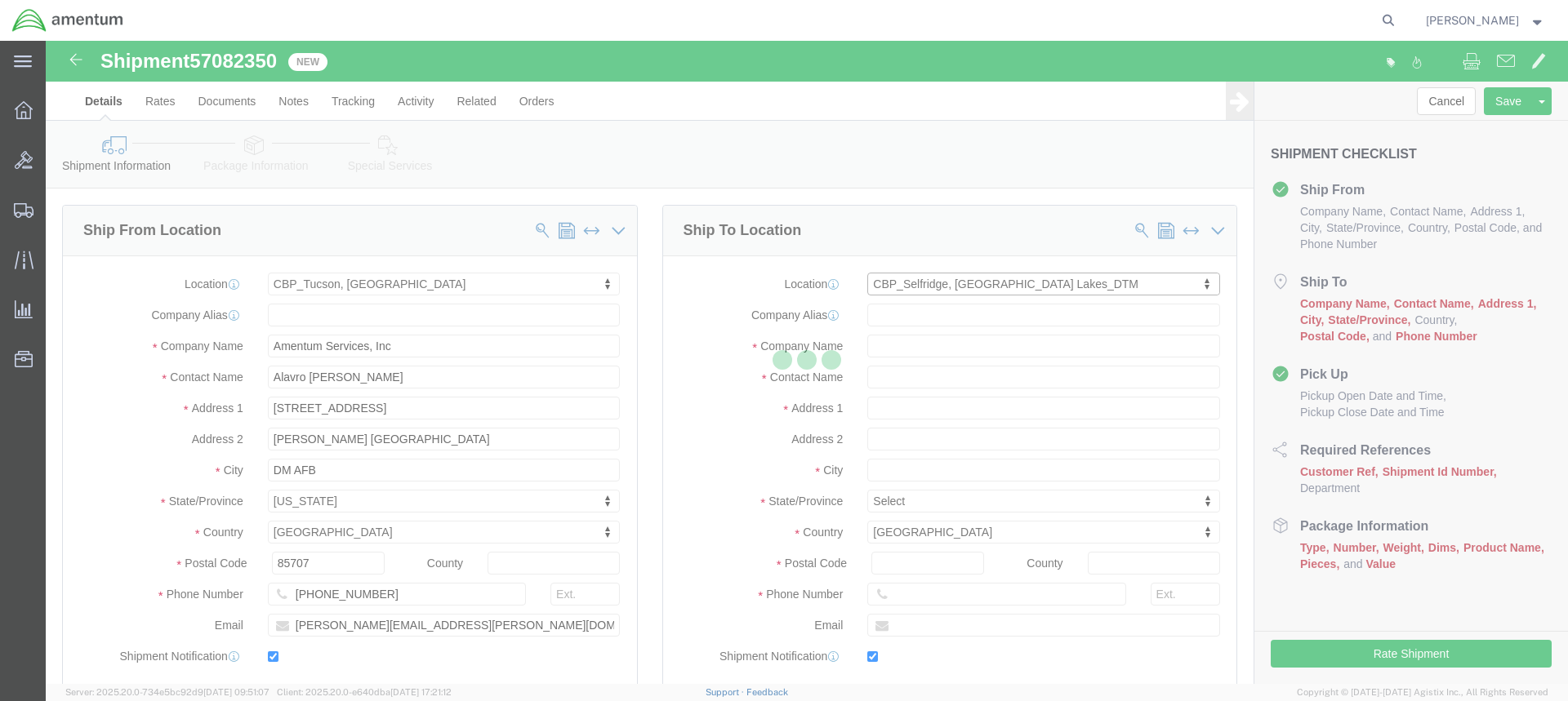
type input "Amentum Services, Inc"
type input "[PERSON_NAME]"
type input "[STREET_ADDRESS]"
type input "Building 1422"
type input "Selfridge"
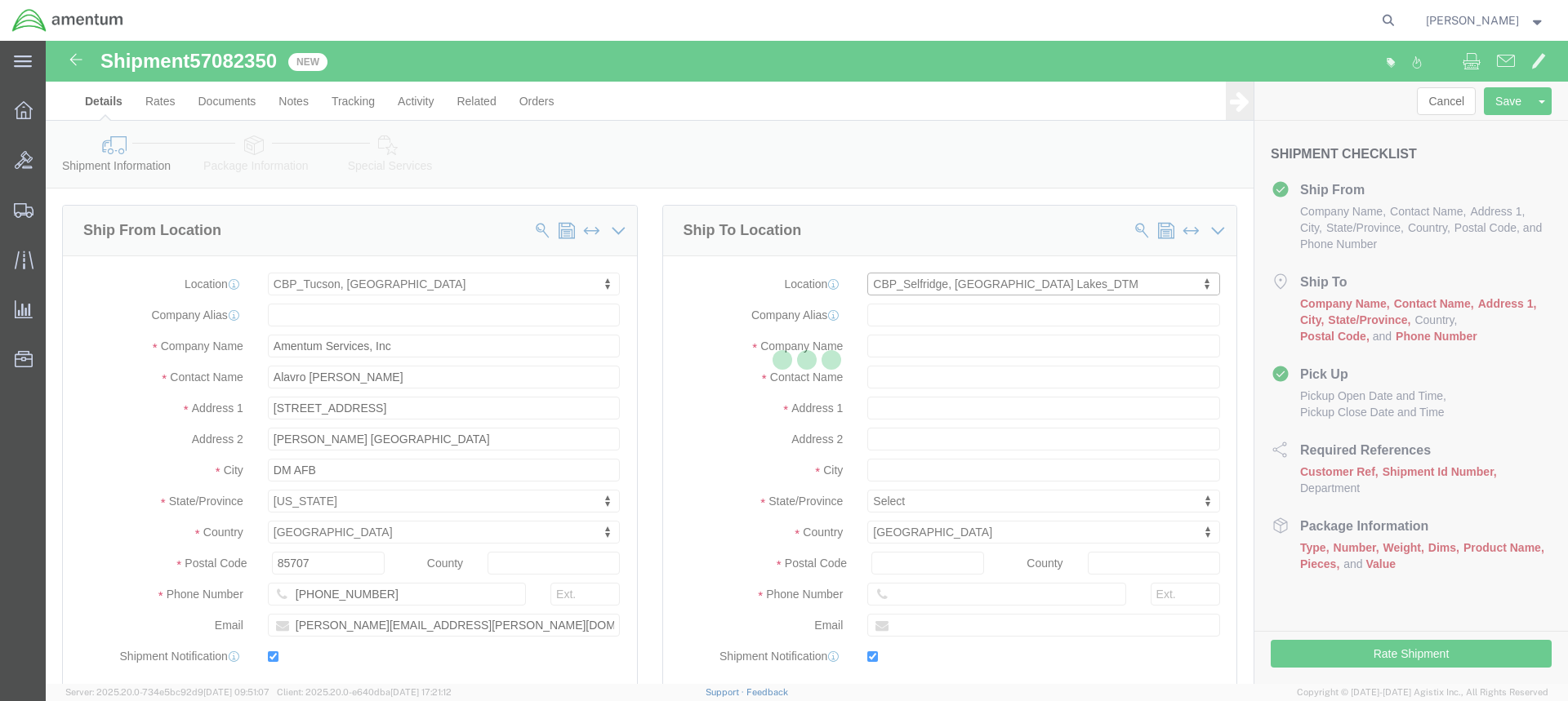
type input "48045"
type input "[PHONE_NUMBER]"
type input "[PERSON_NAME][EMAIL_ADDRESS][PERSON_NAME][DOMAIN_NAME]"
checkbox input "true"
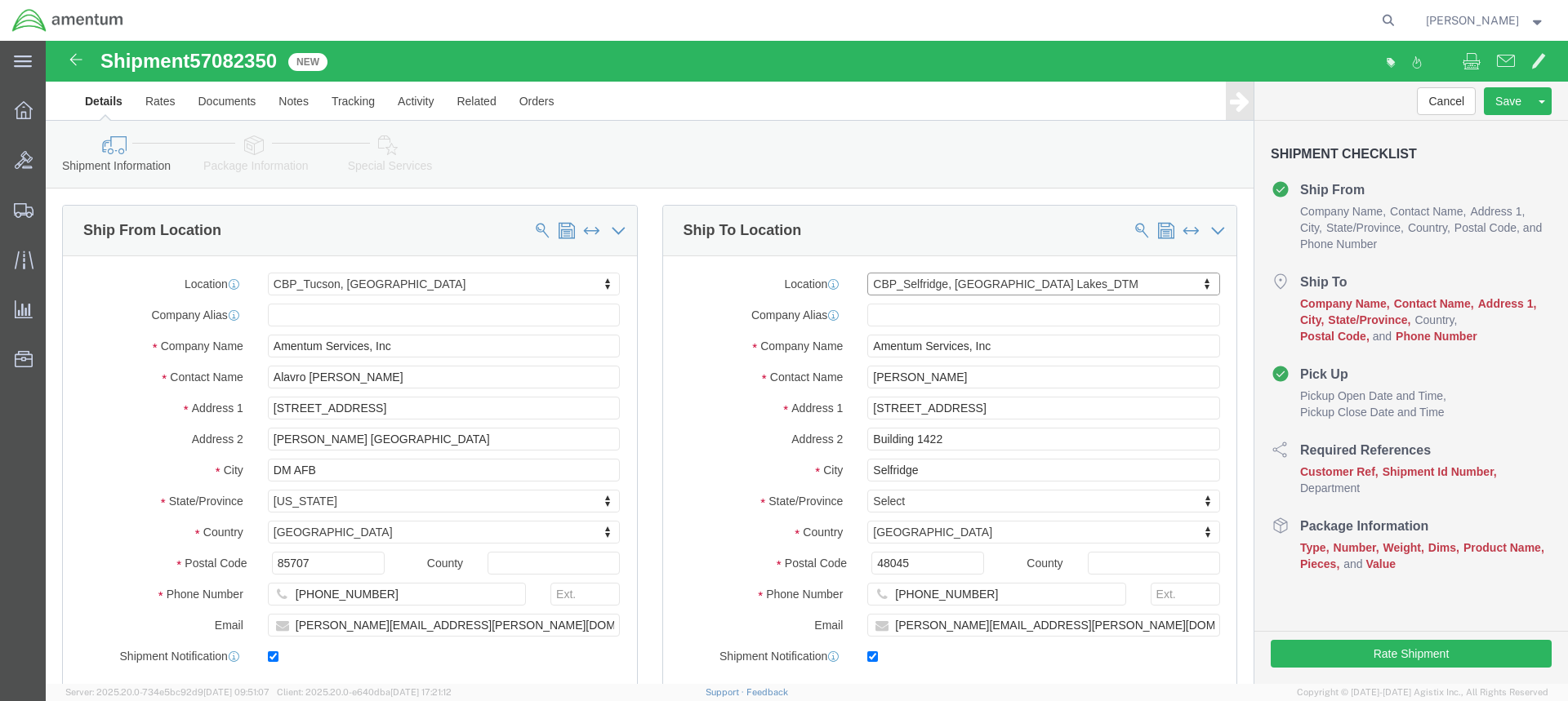
select select "MI"
click input "[PERSON_NAME]"
type input "L"
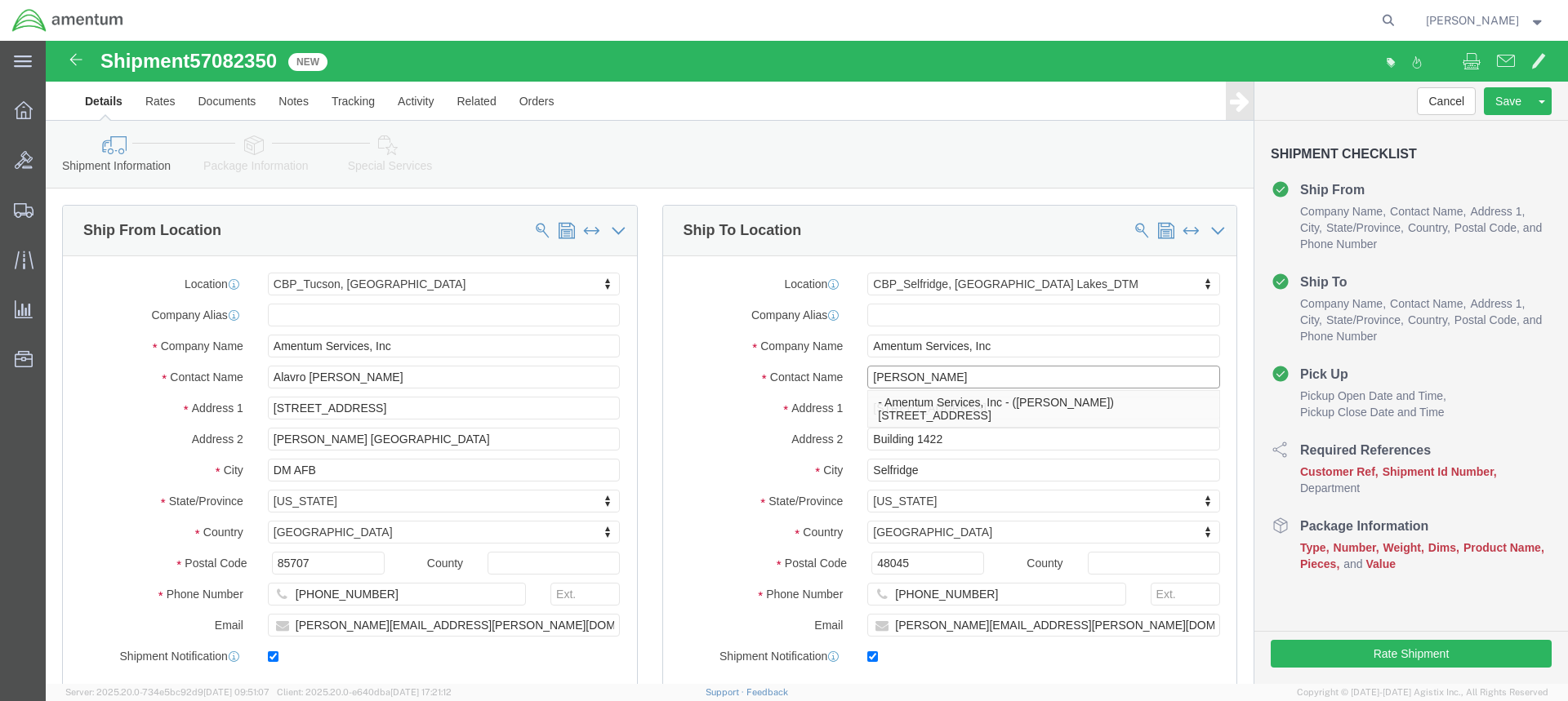
type input "[PERSON_NAME]"
click input "Amentum Services, Inc"
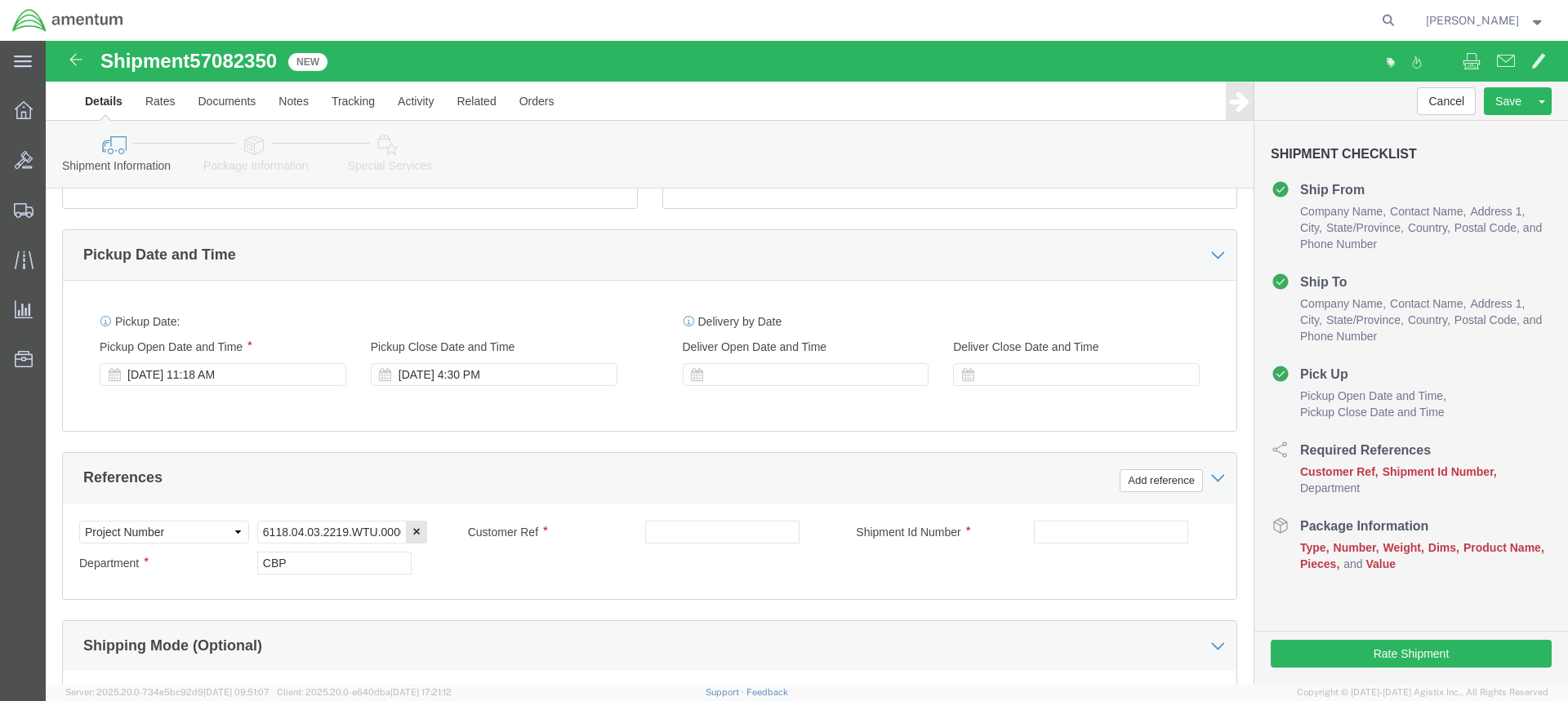
scroll to position [571, 0]
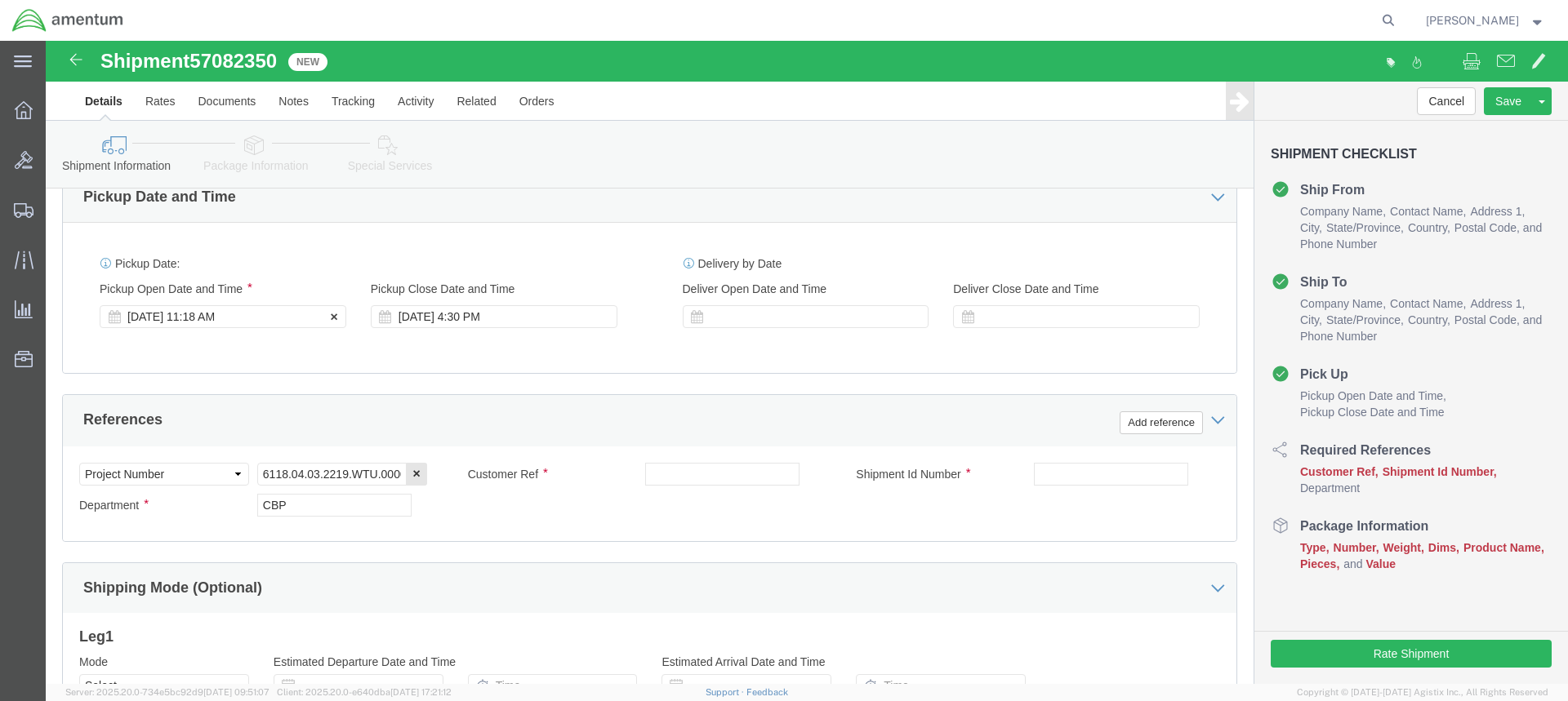
click div "[DATE] 11:18 AM"
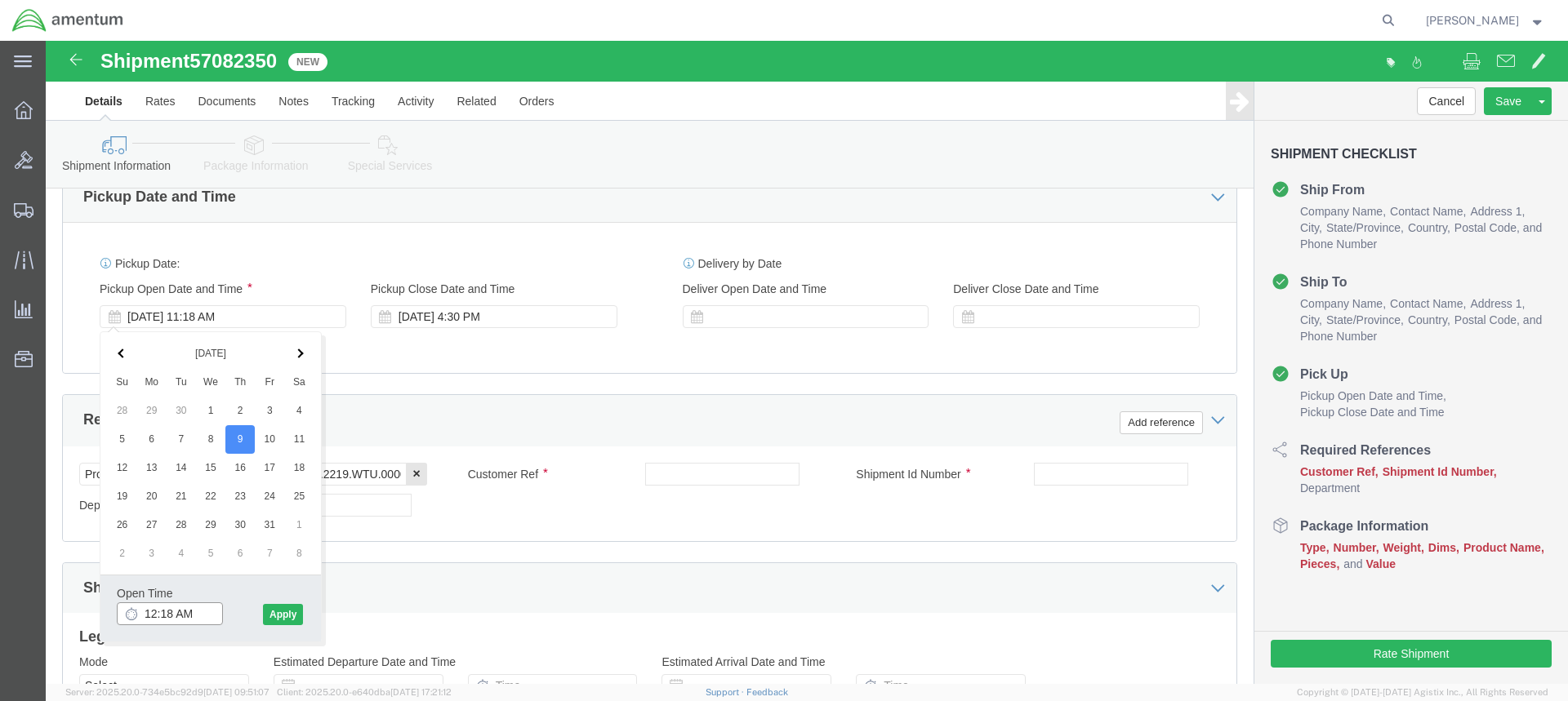
click input "12:18 AM"
type input "12:18 PM"
click button "Apply"
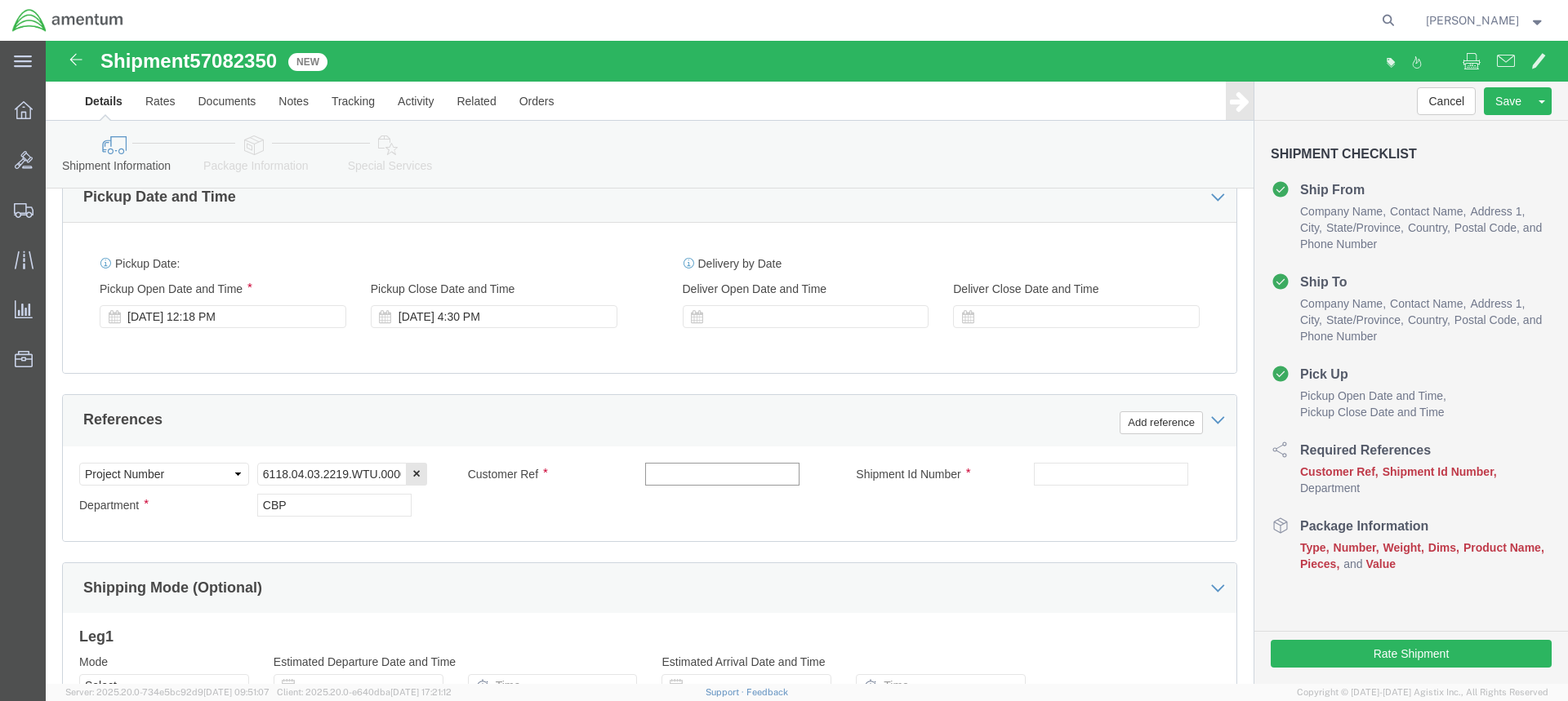
click input "text"
type input "BEARING"
click input "text"
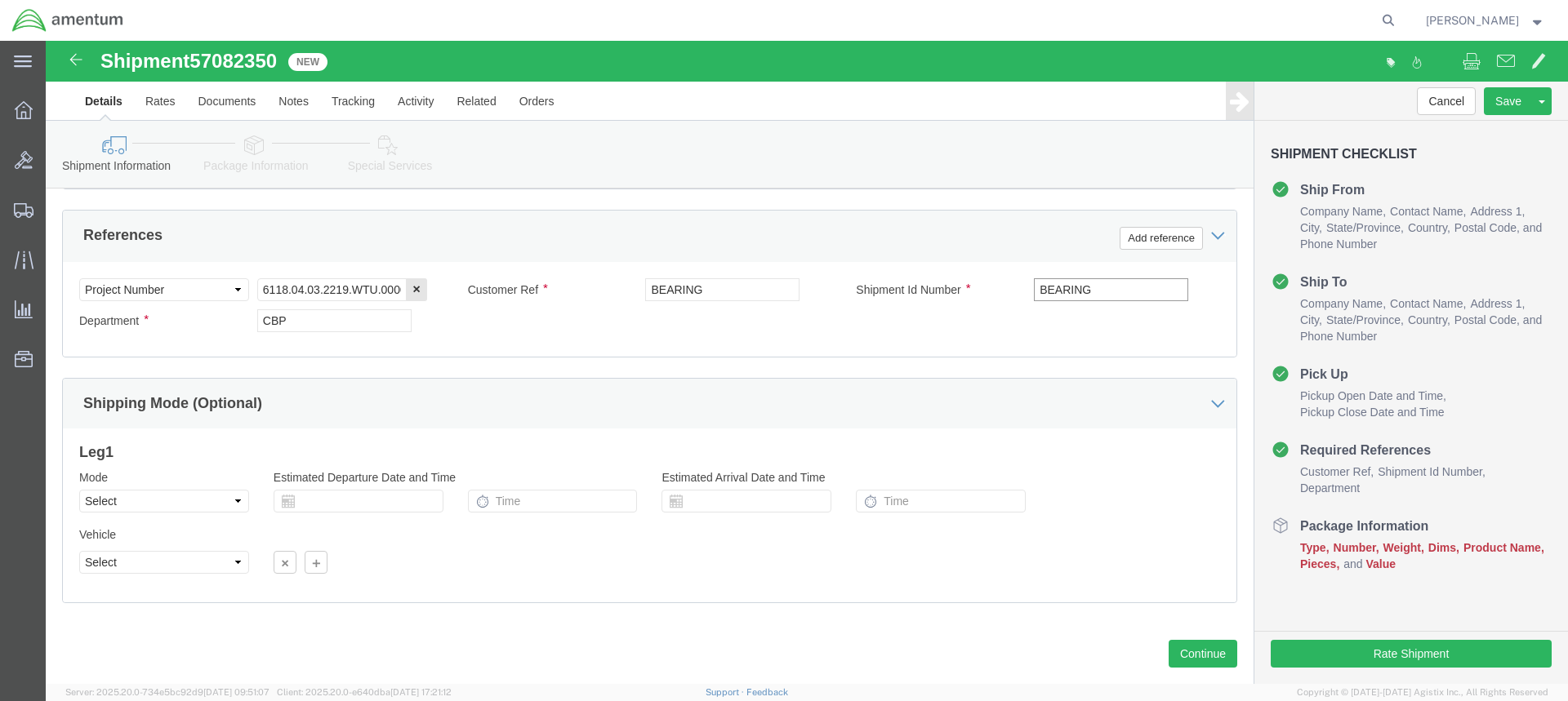
scroll to position [790, 0]
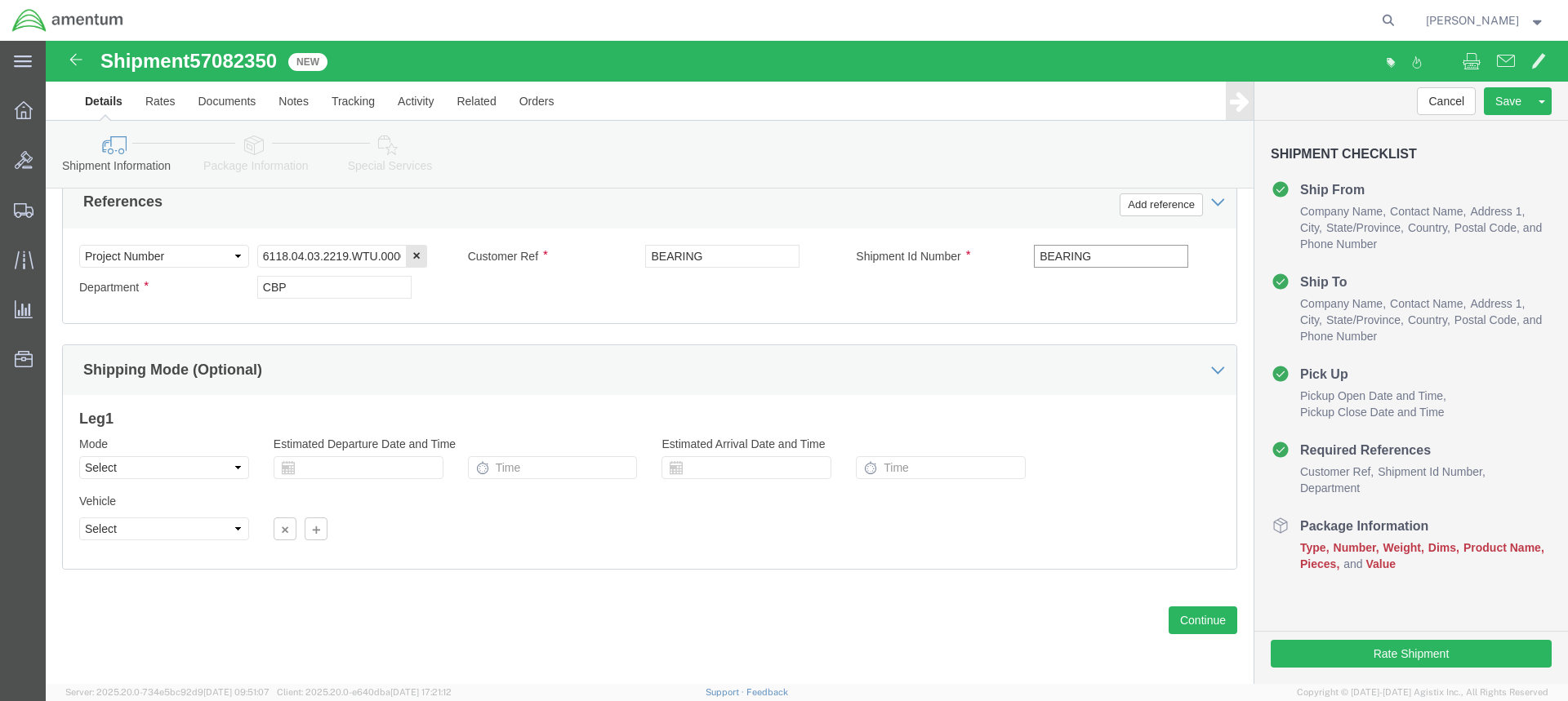
type input "BEARING"
click button "Continue"
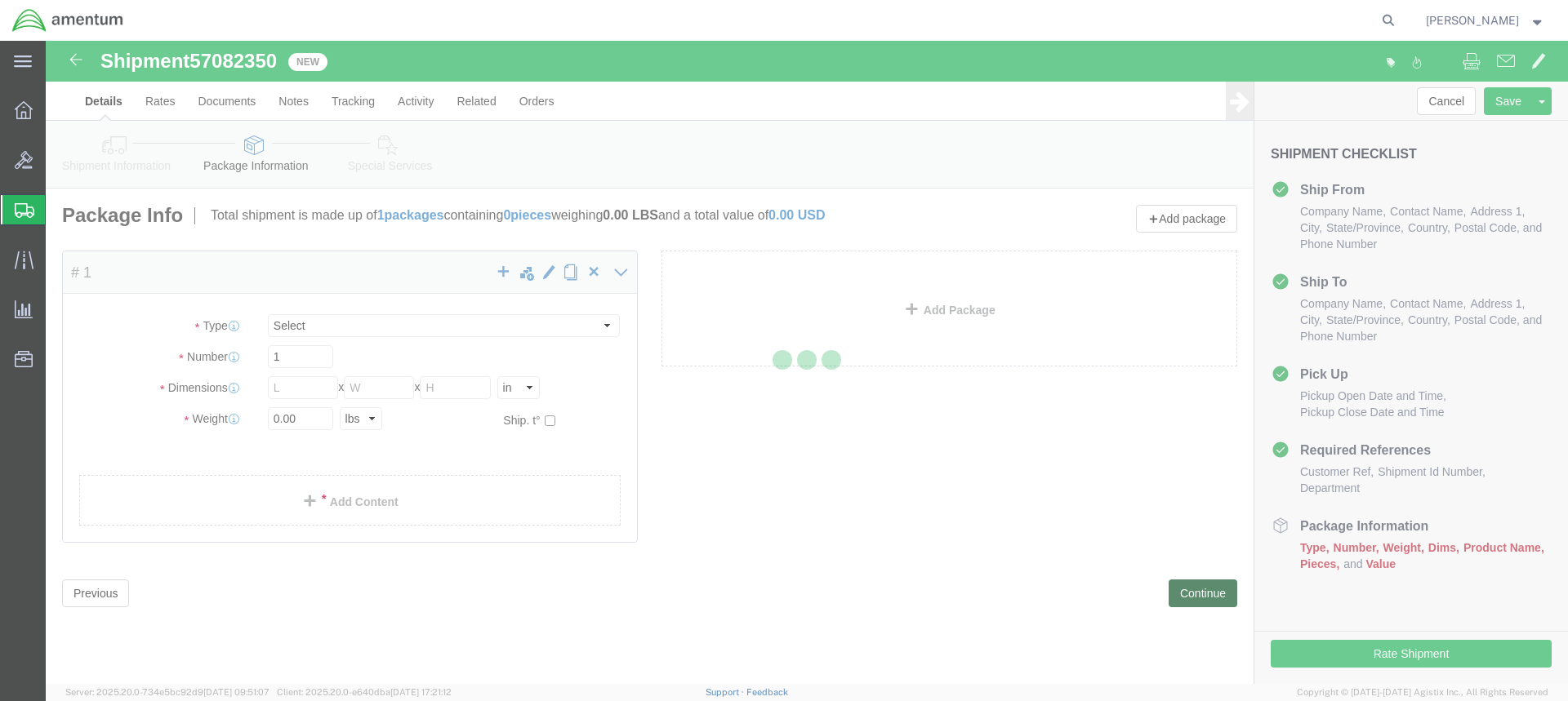
select select "CBOX"
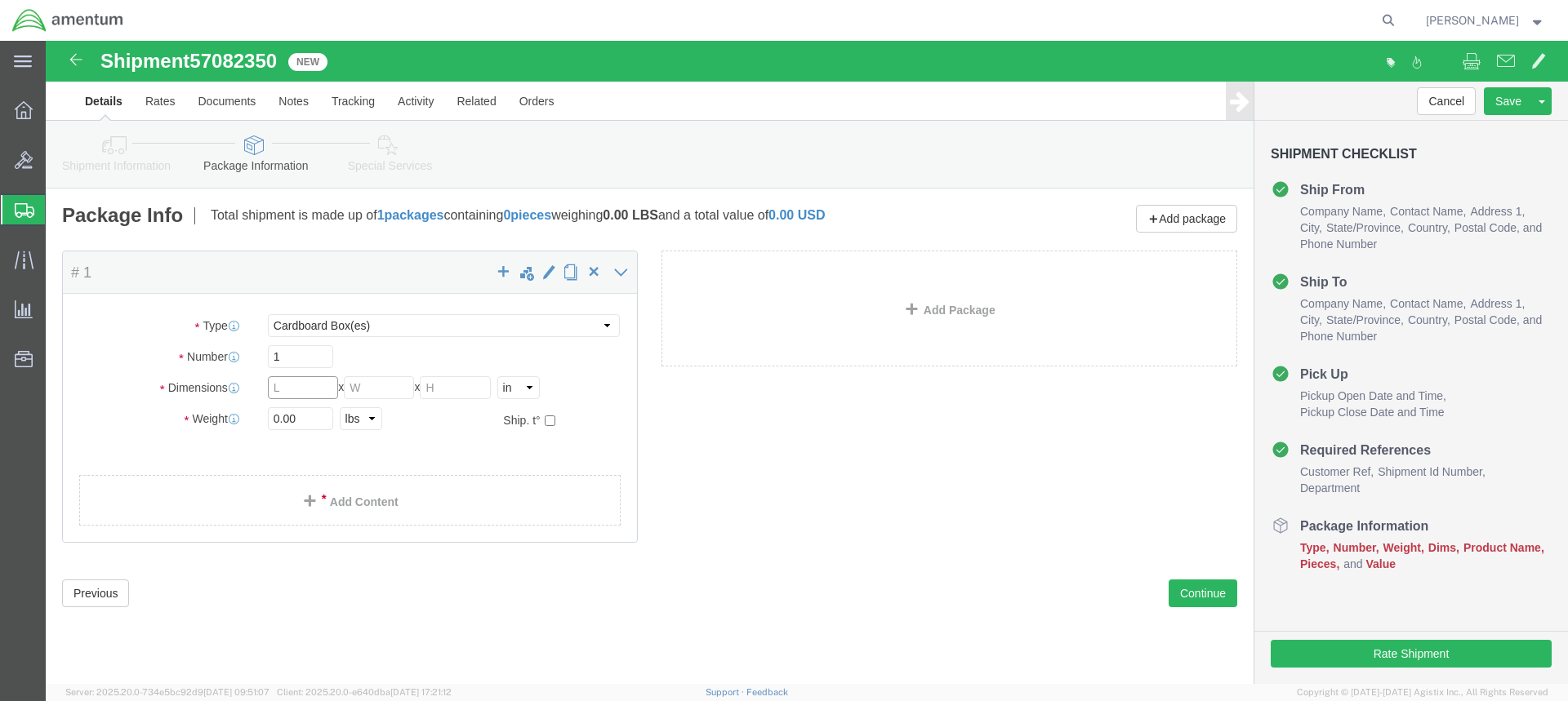
click input "text"
type input "15"
type input "14"
type input "11.5"
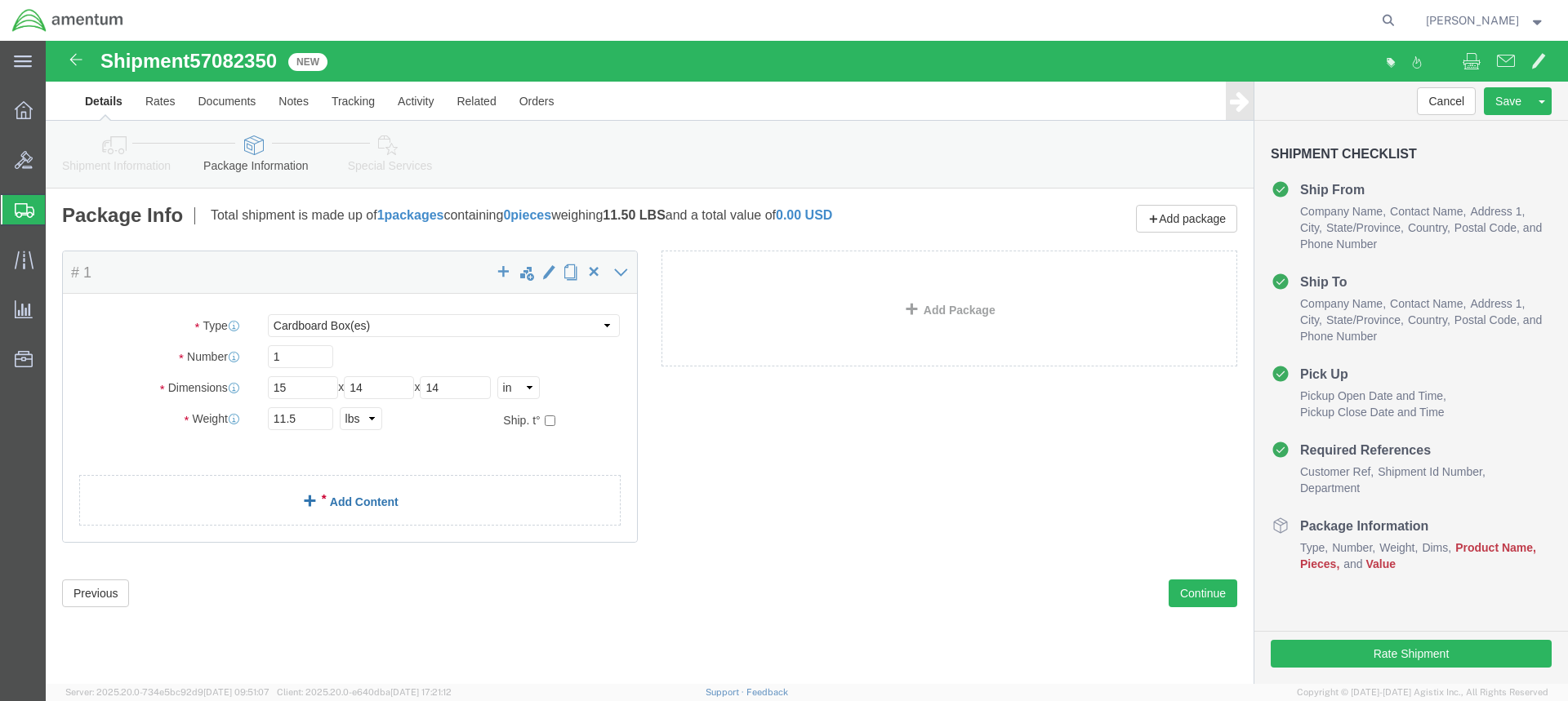
click link "Add Content"
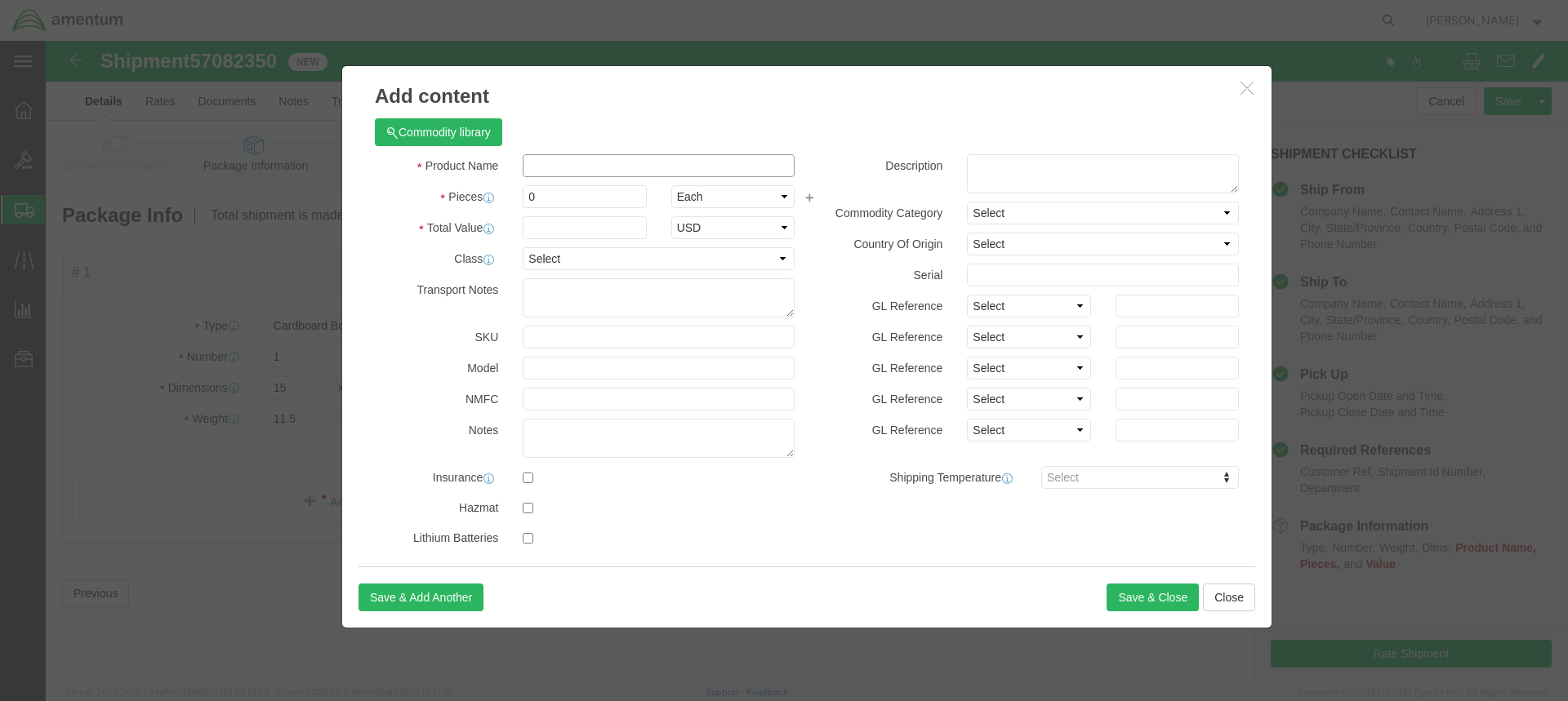
click input "text"
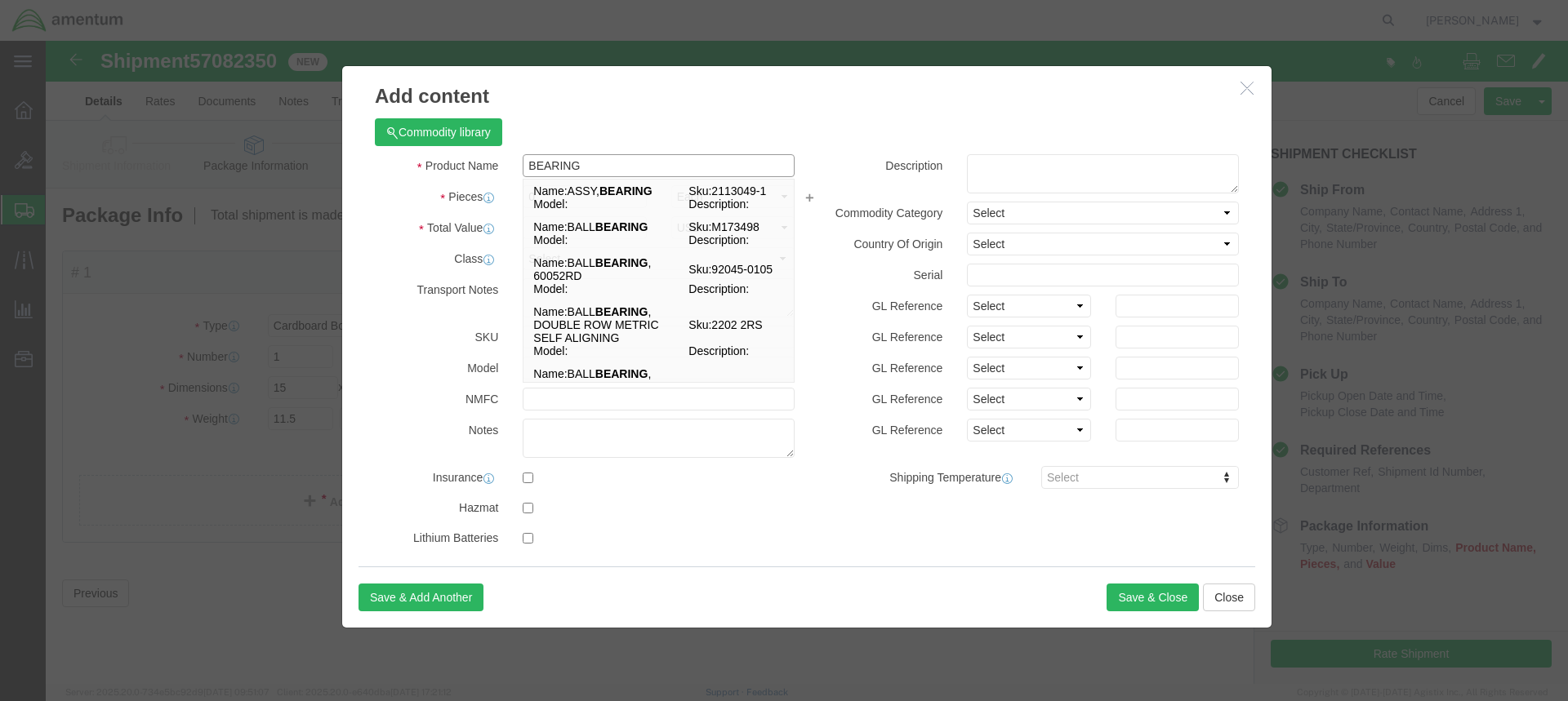
type input "BEARING"
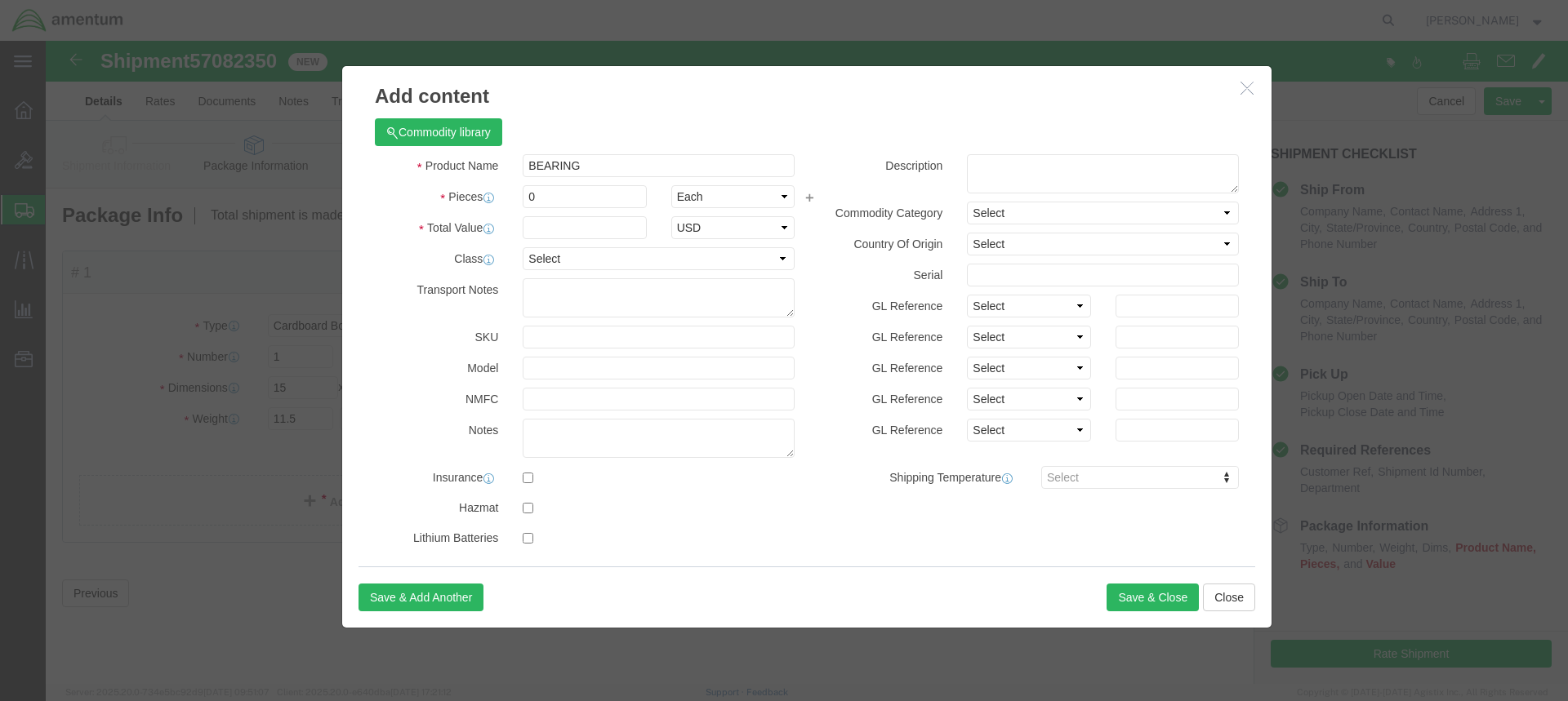
click div "0"
click input "0"
type input "4"
click input "text"
type input "450.00"
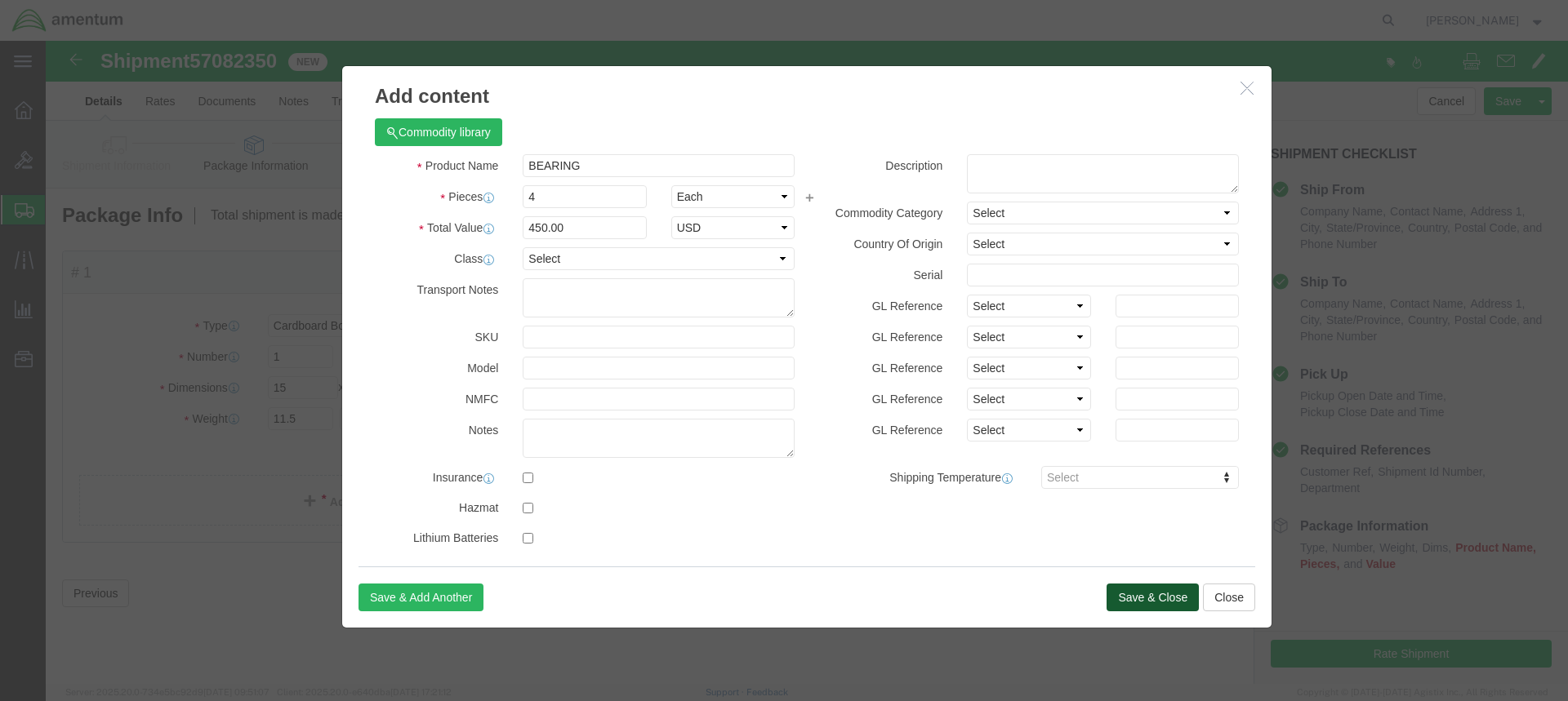
click button "Save & Close"
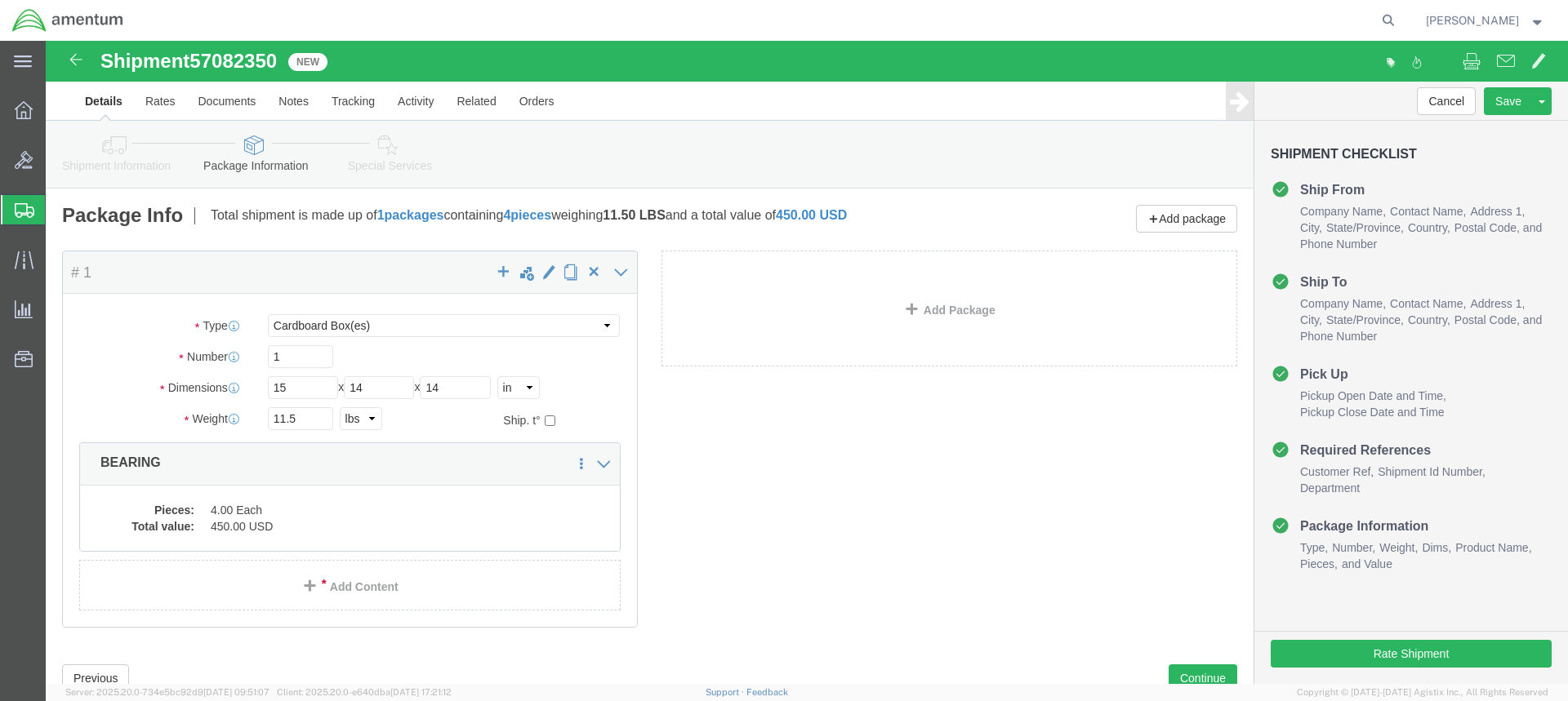
scroll to position [58, 0]
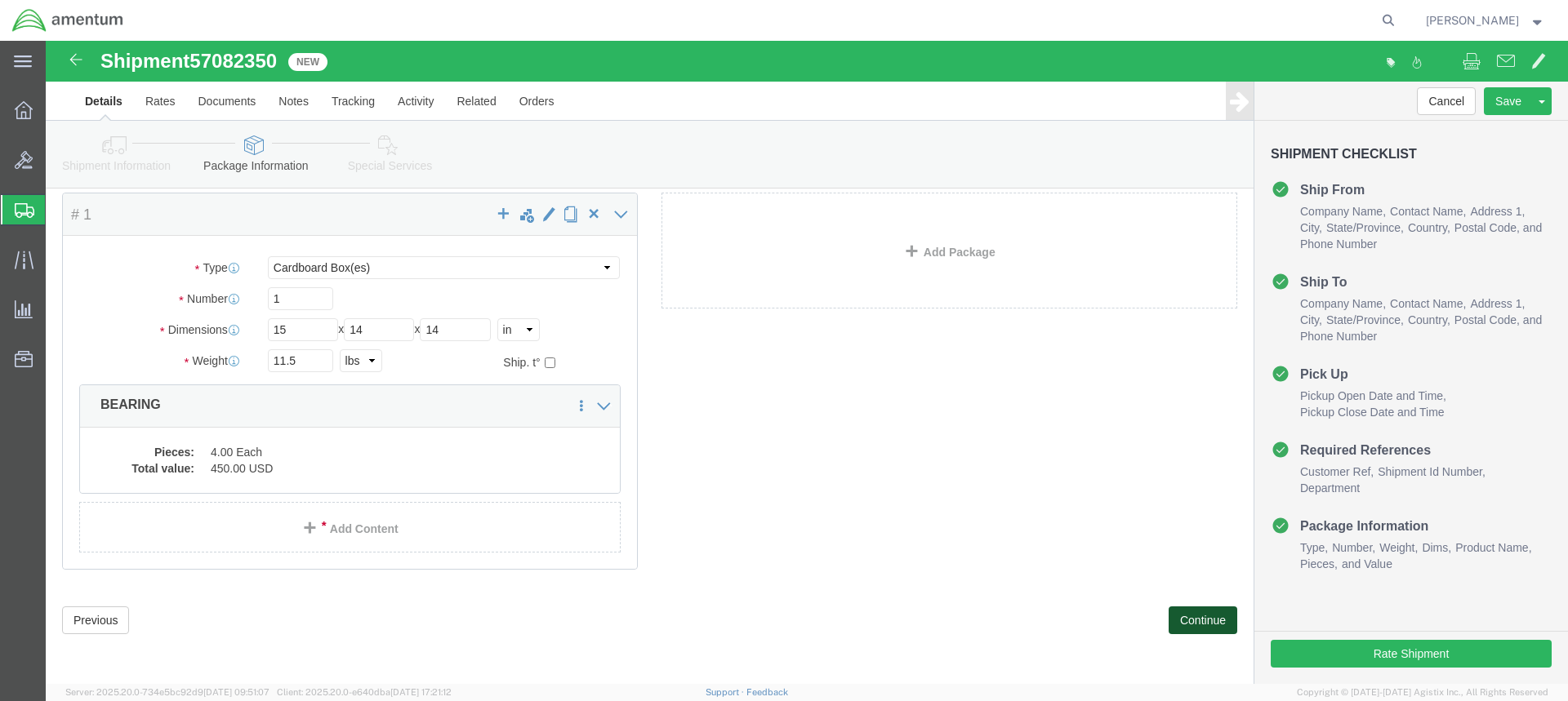
click button "Continue"
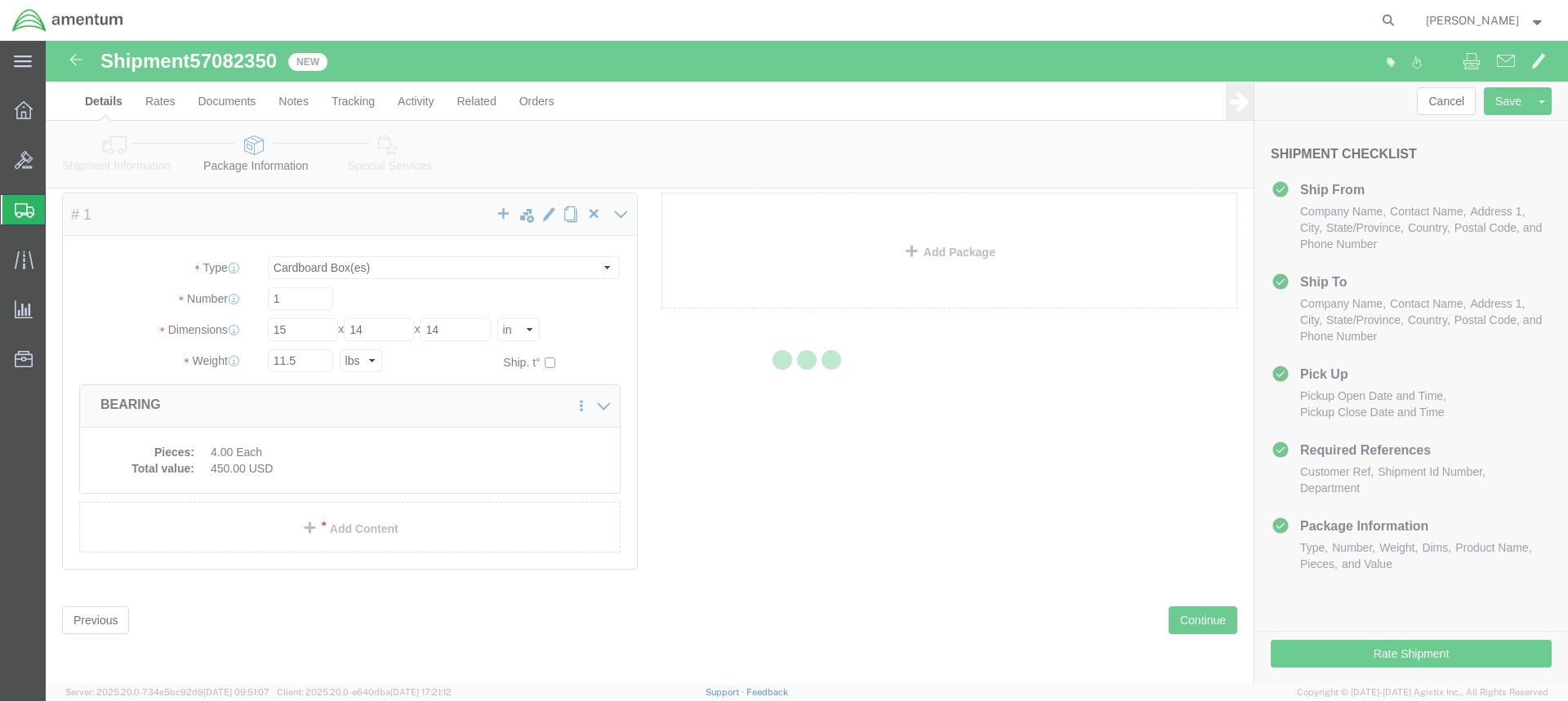
select select
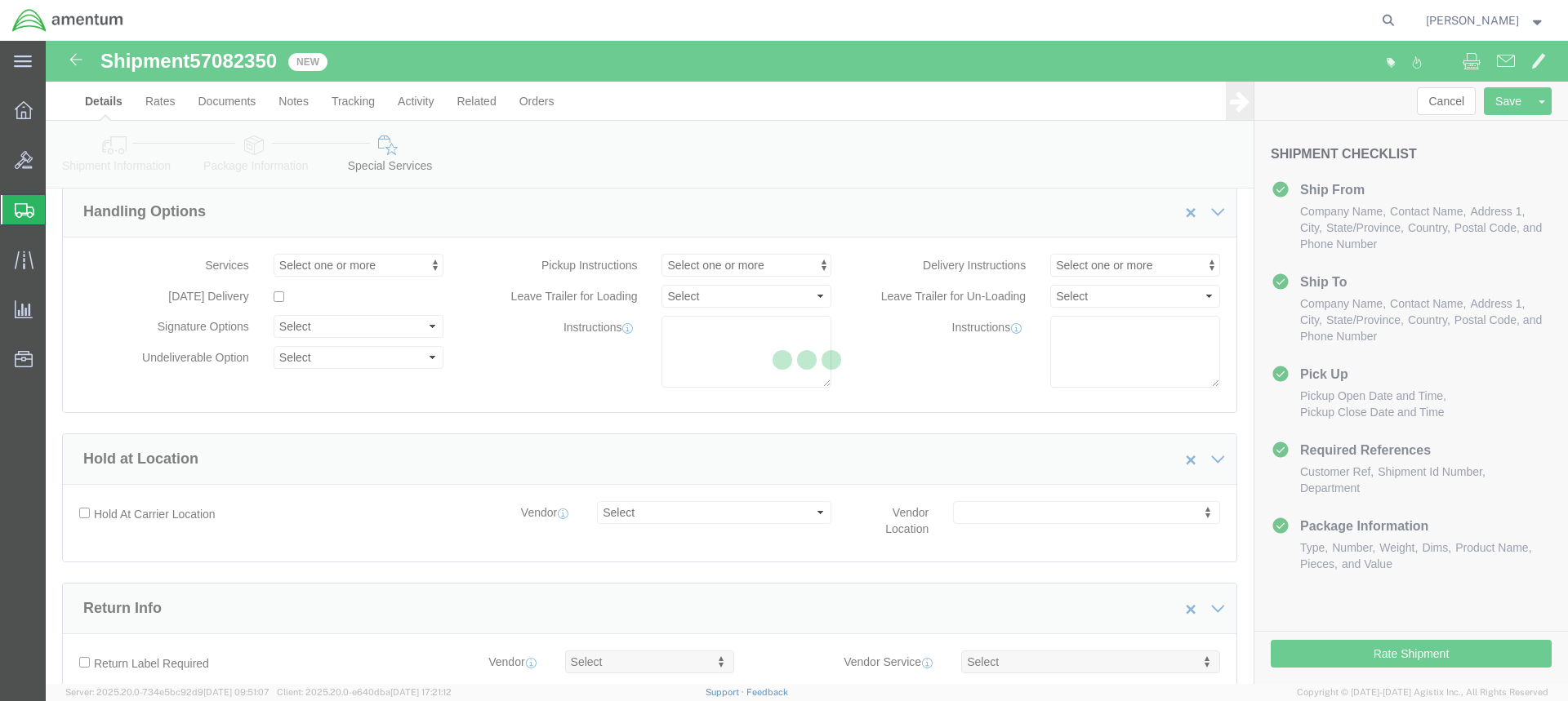
select select "DEPARTMENT"
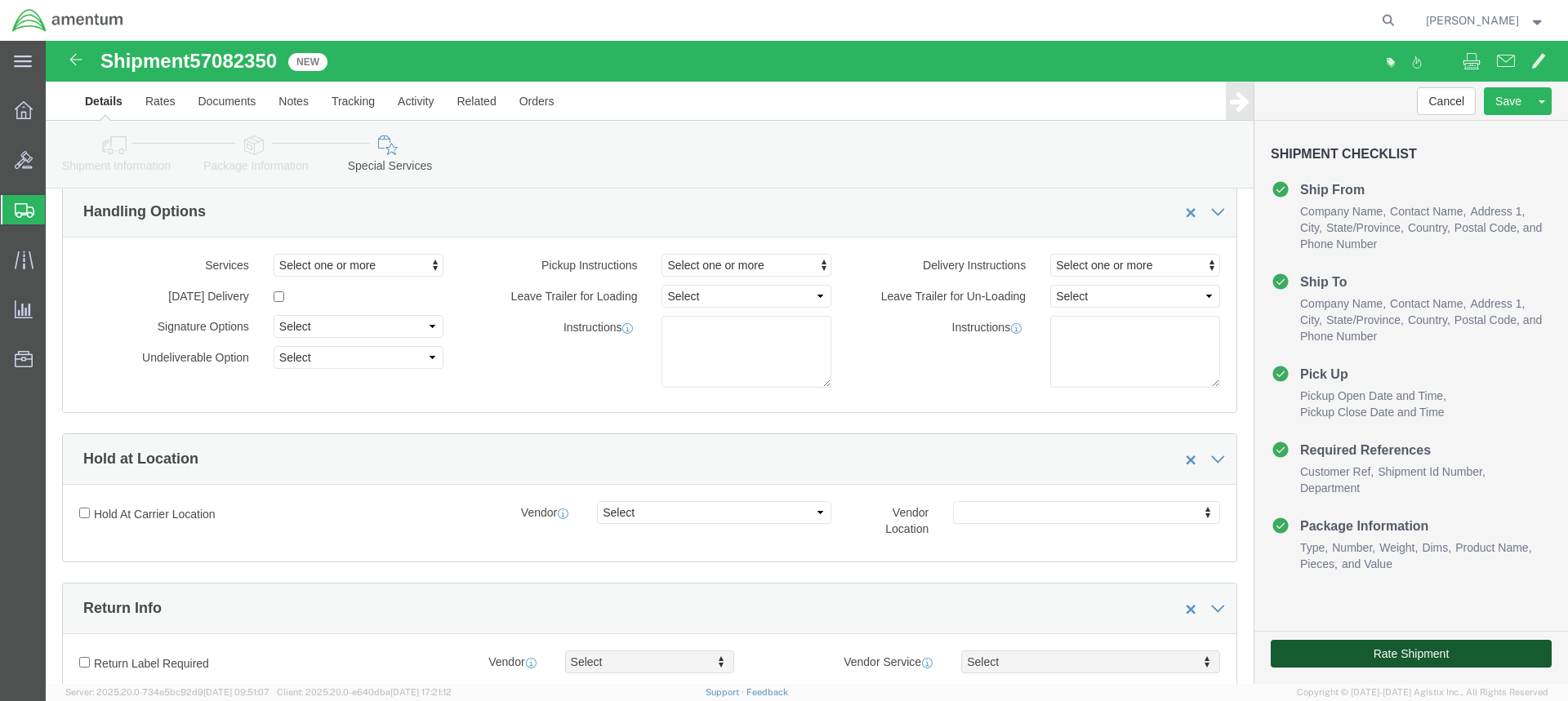
click button "Rate Shipment"
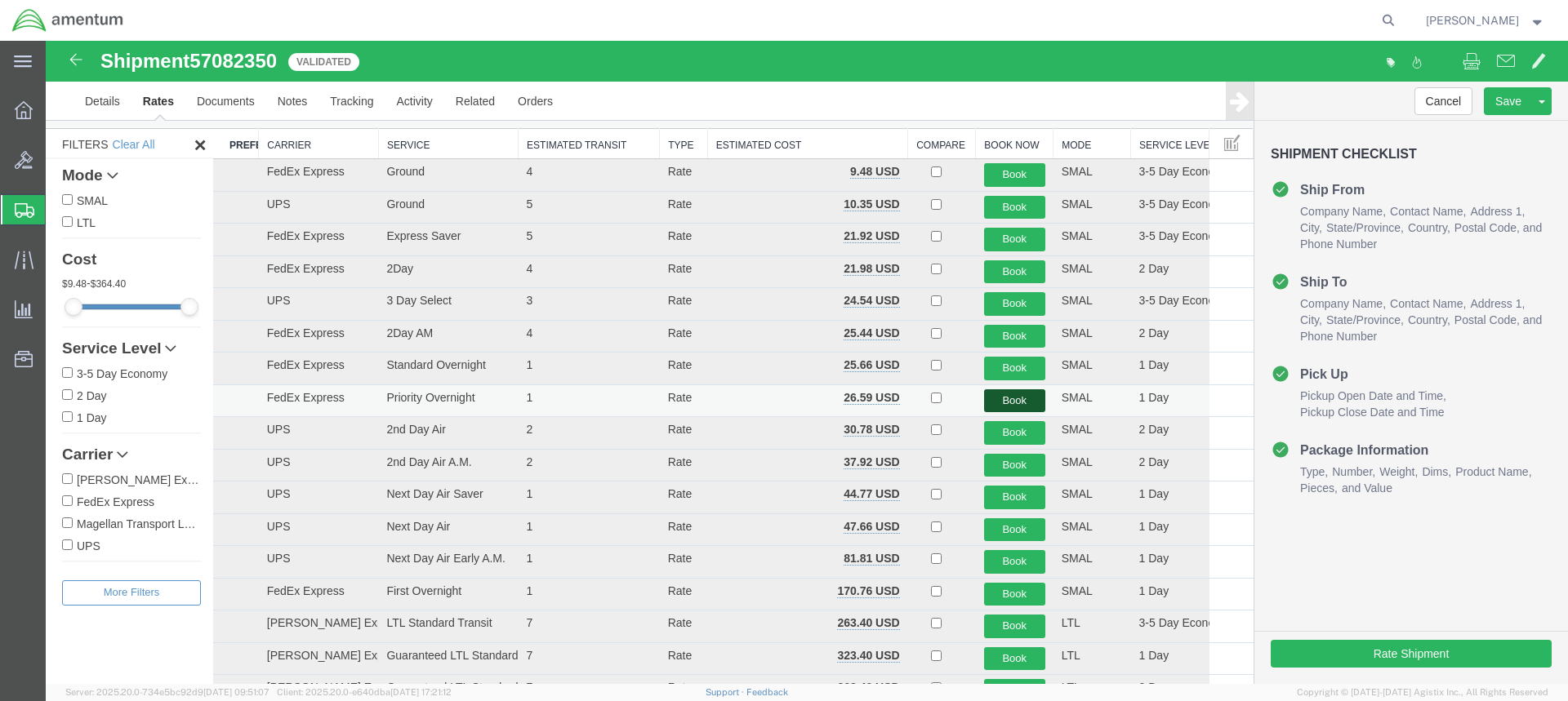
click at [1002, 402] on button "Book" at bounding box center [1014, 402] width 61 height 24
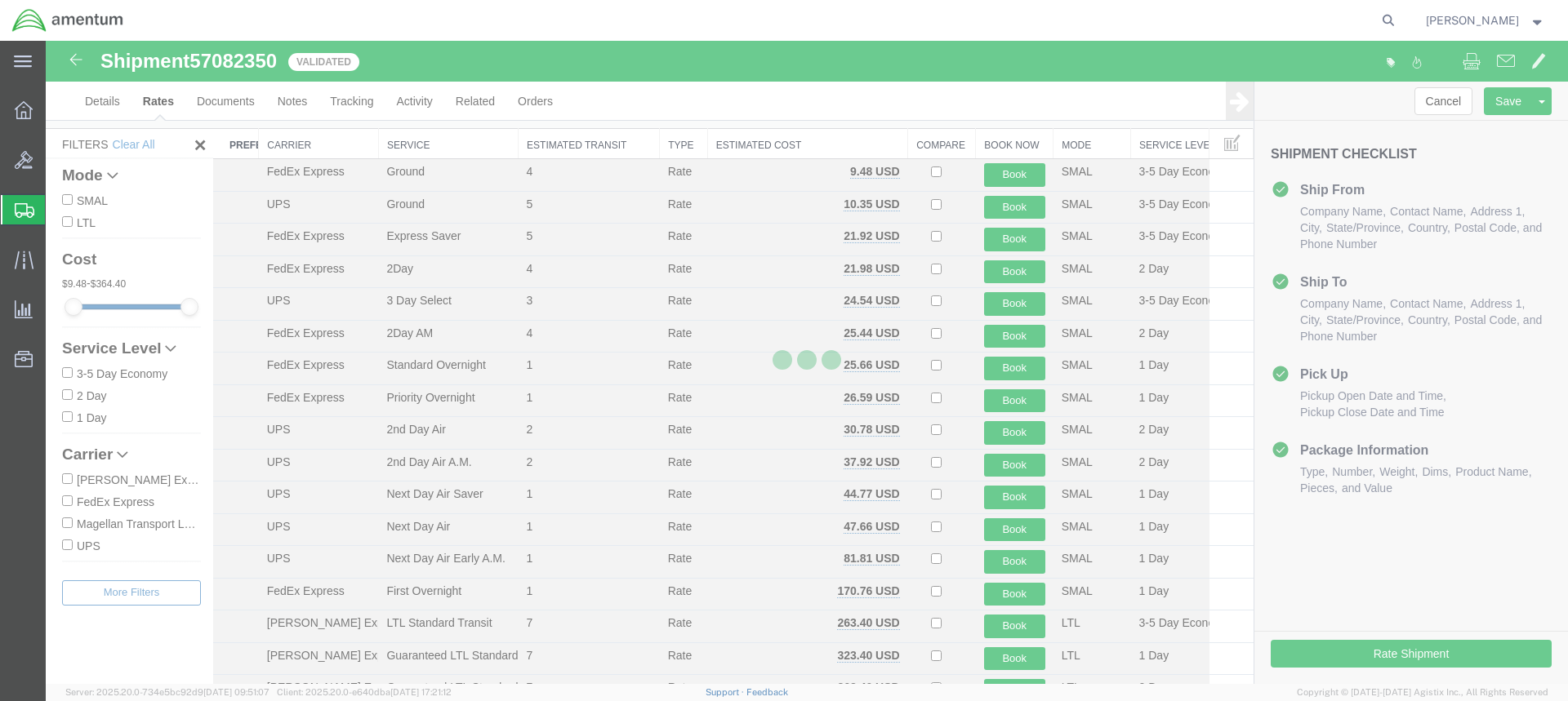
scroll to position [0, 0]
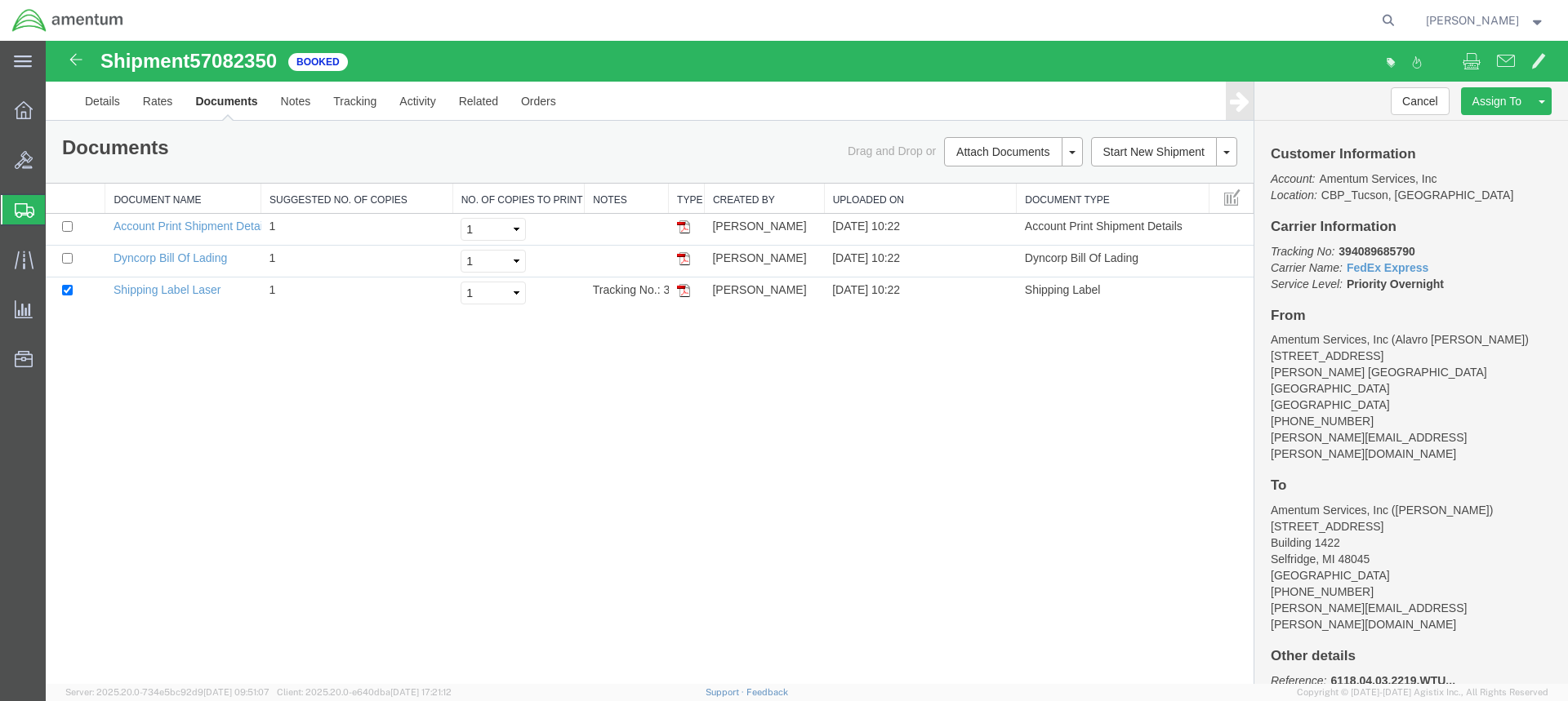
drag, startPoint x: 682, startPoint y: 289, endPoint x: 826, endPoint y: 394, distance: 178.2
click at [682, 289] on img at bounding box center [683, 290] width 13 height 13
click at [683, 258] on img at bounding box center [683, 258] width 13 height 13
